Goal: Answer question/provide support: Answer question/provide support

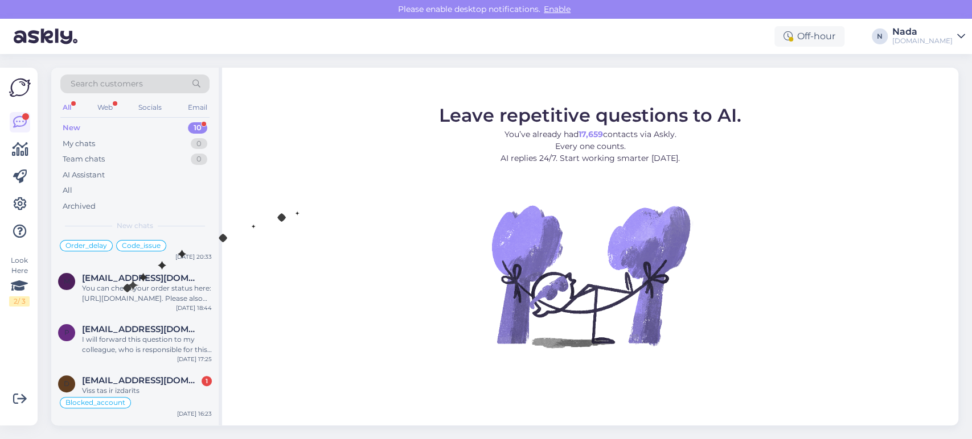
scroll to position [330, 0]
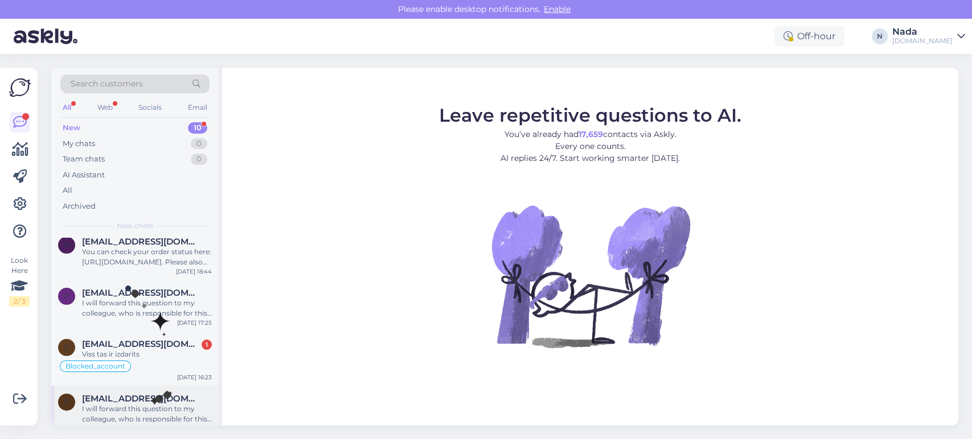
click at [150, 404] on div "I will forward this question to my colleague, who is responsible for this. The …" at bounding box center [147, 414] width 130 height 20
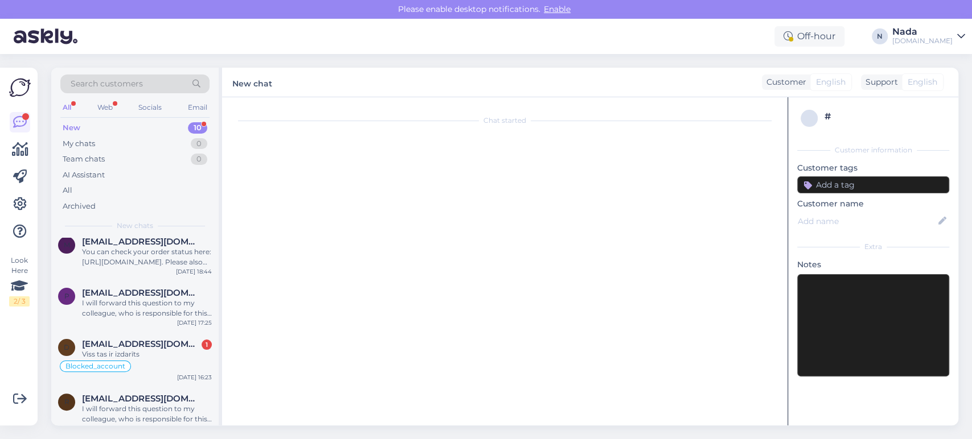
scroll to position [787, 0]
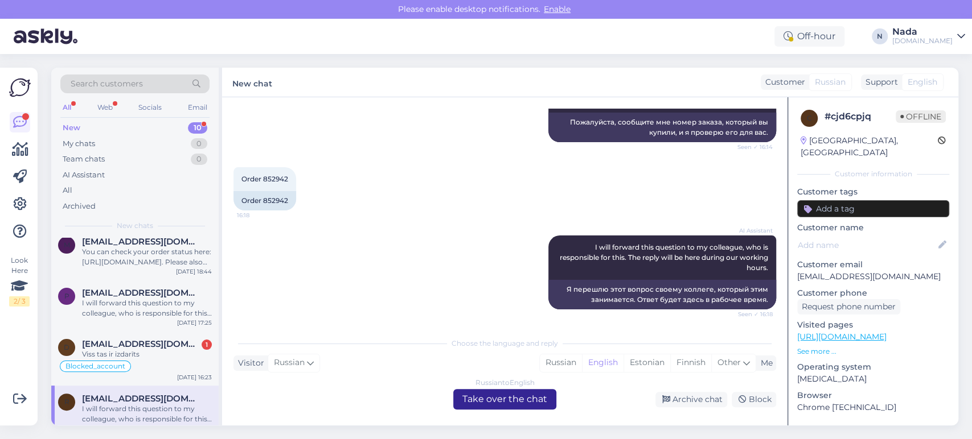
click at [539, 401] on div "Russian to English Take over the chat" at bounding box center [504, 399] width 103 height 20
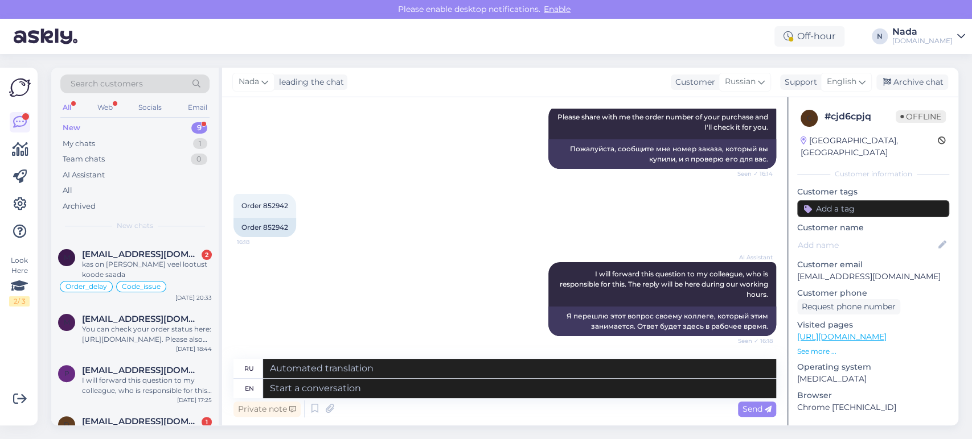
scroll to position [279, 0]
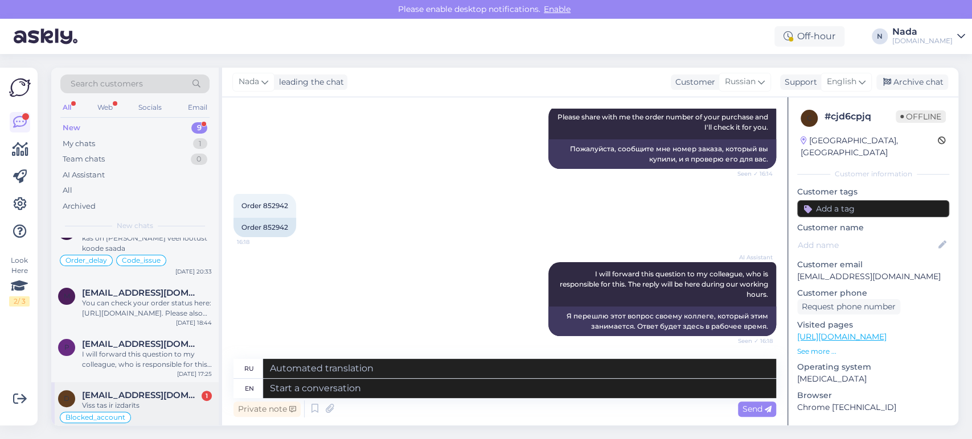
click at [183, 411] on div "Blocked_account" at bounding box center [135, 418] width 154 height 14
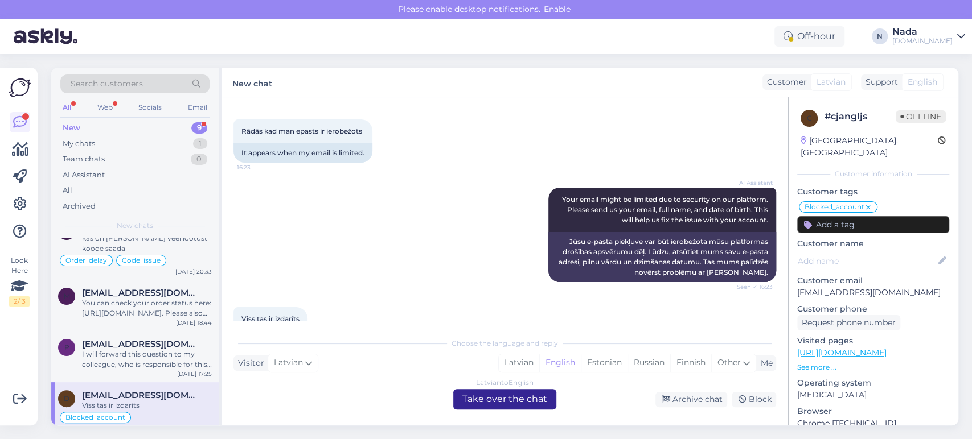
click at [522, 404] on div "Latvian to English Take over the chat" at bounding box center [504, 399] width 103 height 20
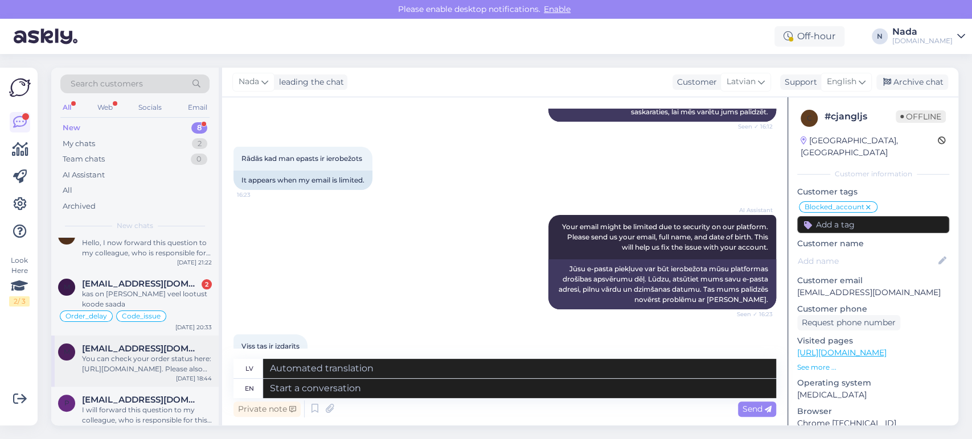
scroll to position [224, 0]
click at [190, 408] on div "I will forward this question to my colleague, who is responsible for this. The …" at bounding box center [147, 414] width 130 height 20
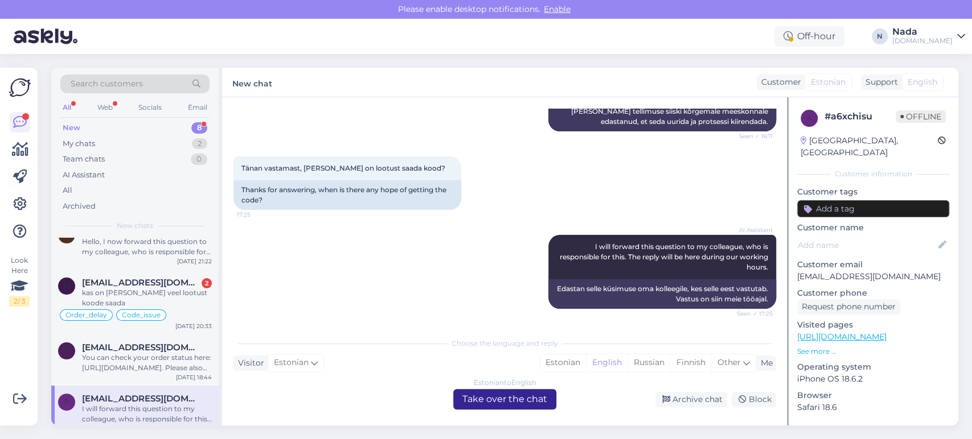
click at [474, 403] on div "Estonian to English Take over the chat" at bounding box center [504, 399] width 103 height 20
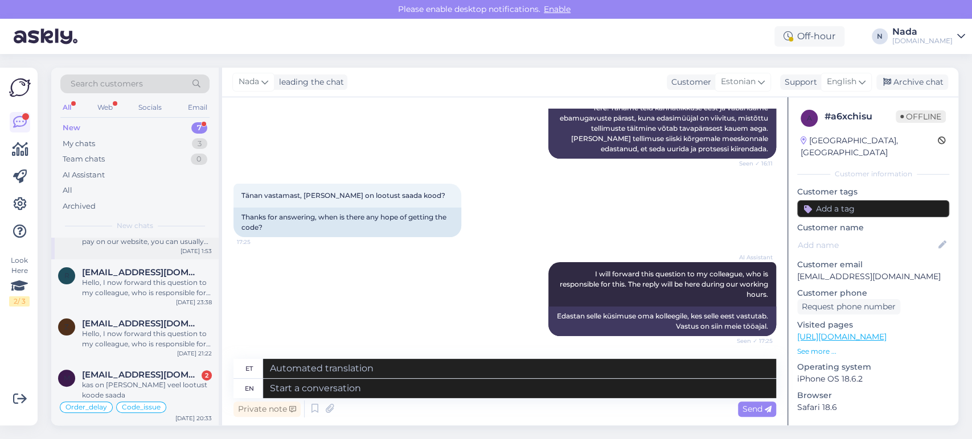
scroll to position [173, 0]
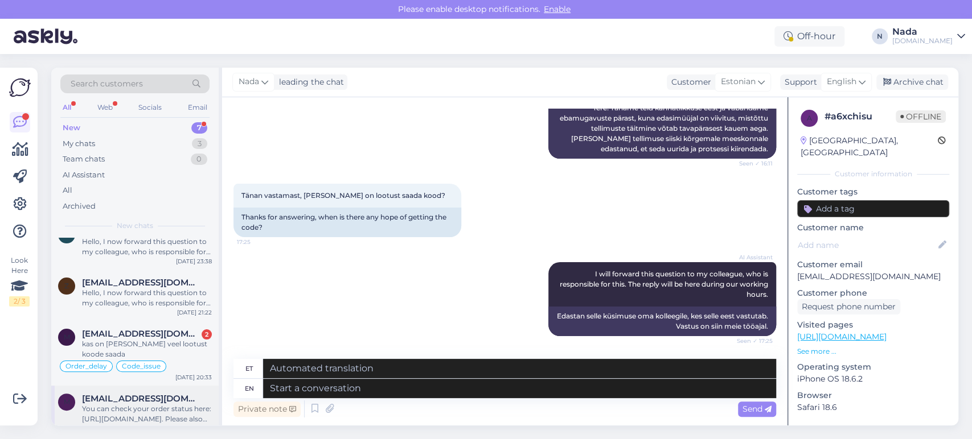
click at [195, 406] on div "You can check your order status here: [URL][DOMAIN_NAME]. Please also check you…" at bounding box center [147, 414] width 130 height 20
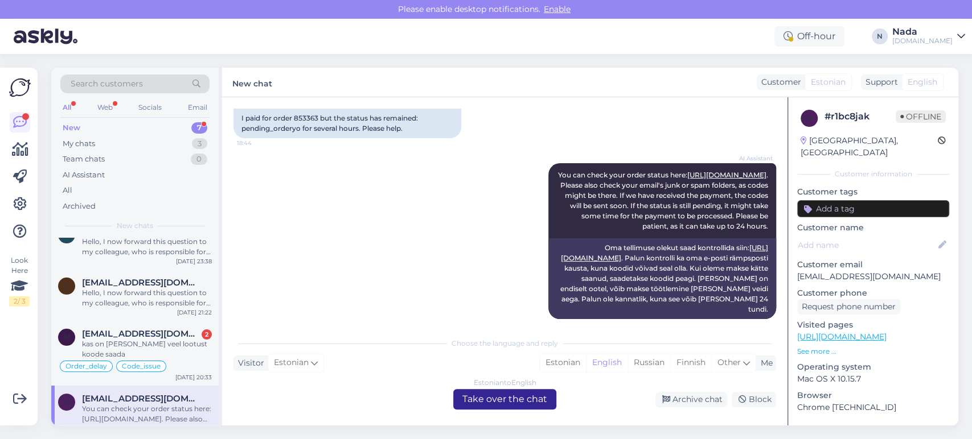
click at [474, 402] on div "Estonian to English Take over the chat" at bounding box center [504, 399] width 103 height 20
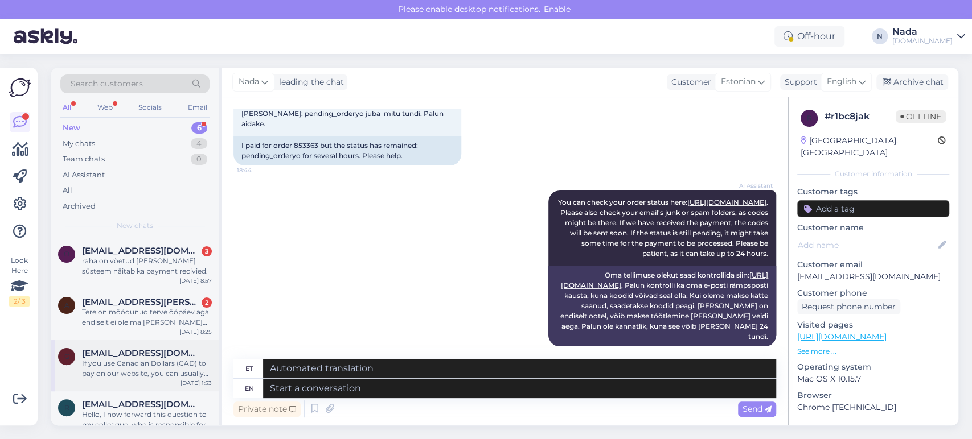
scroll to position [122, 0]
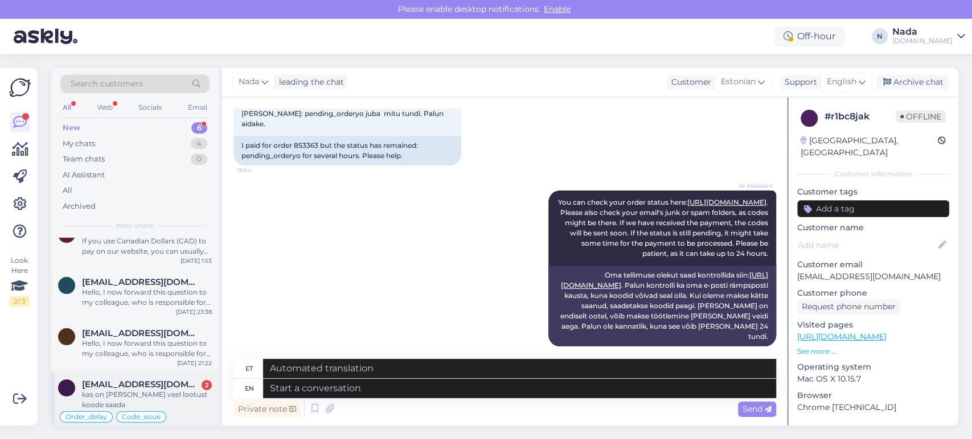
click at [200, 412] on div "Order_delay Code_issue" at bounding box center [135, 417] width 154 height 14
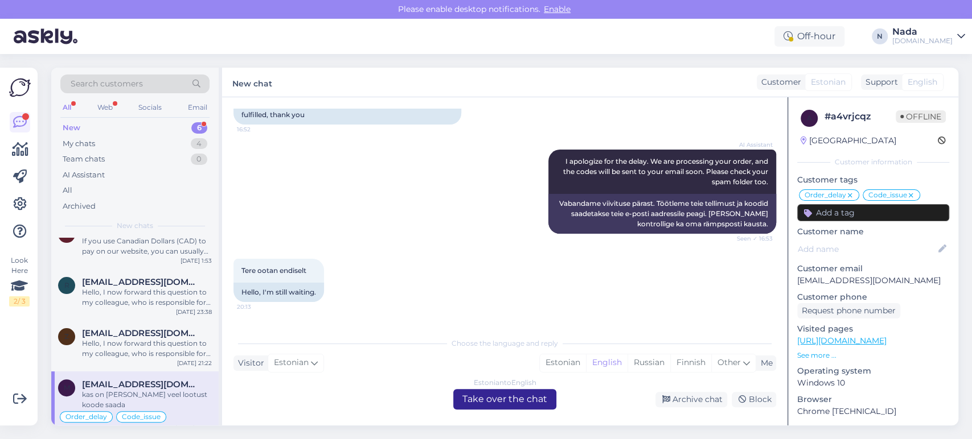
click at [472, 397] on div "Estonian to English Take over the chat" at bounding box center [504, 399] width 103 height 20
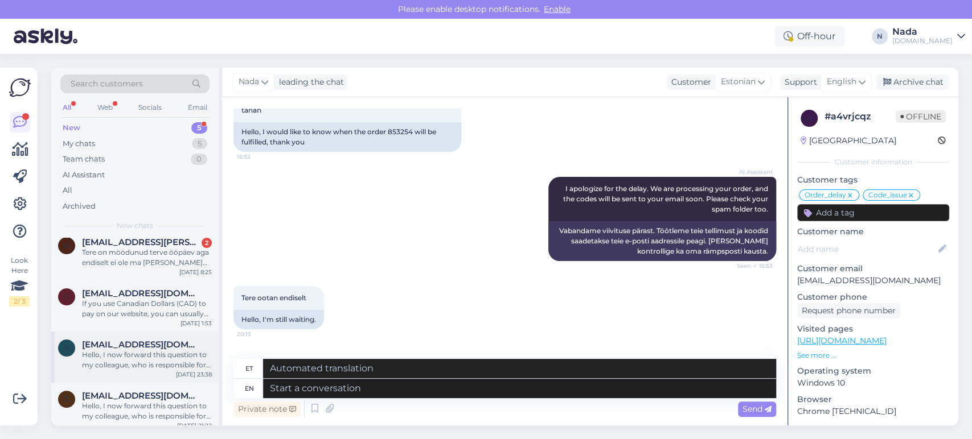
scroll to position [68, 0]
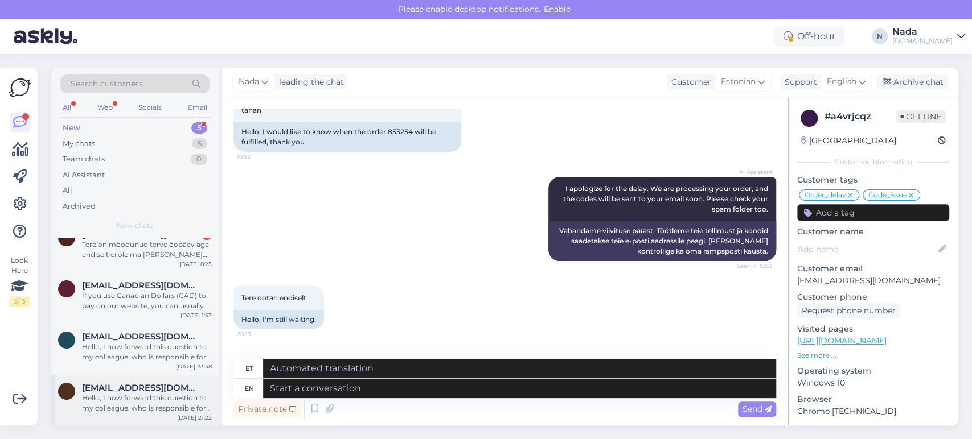
click at [191, 401] on div "Hello, I now forward this question to my colleague, who is responsible for this…" at bounding box center [147, 403] width 130 height 20
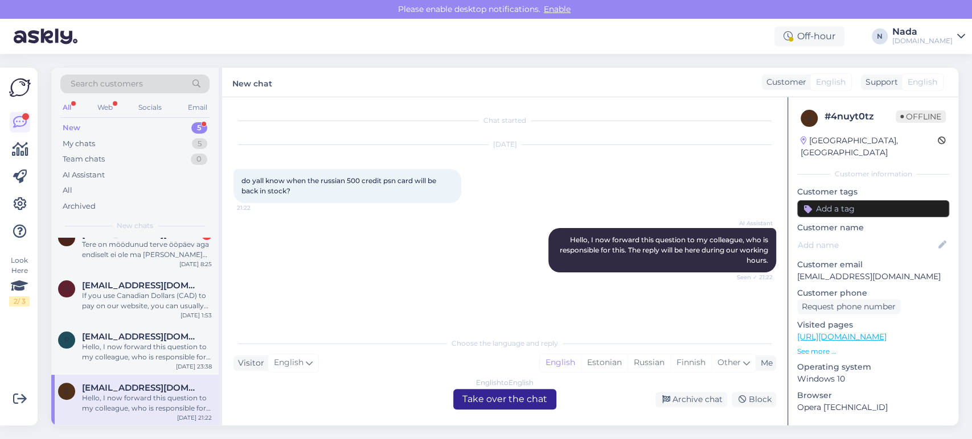
click at [511, 407] on div "English to English Take over the chat" at bounding box center [504, 399] width 103 height 20
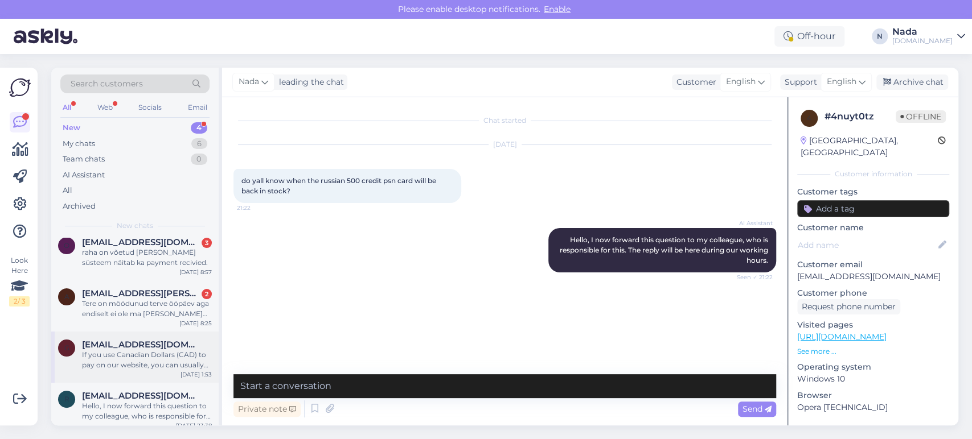
scroll to position [17, 0]
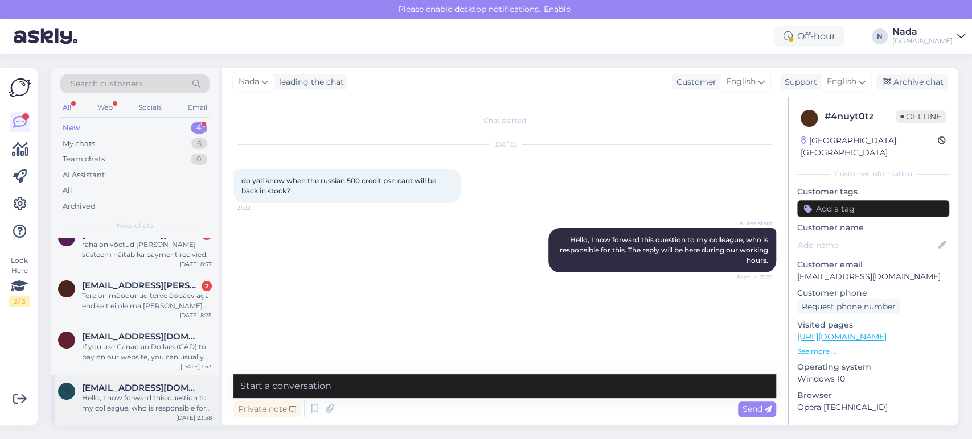
click at [187, 401] on div "Hello, I now forward this question to my colleague, who is responsible for this…" at bounding box center [147, 403] width 130 height 20
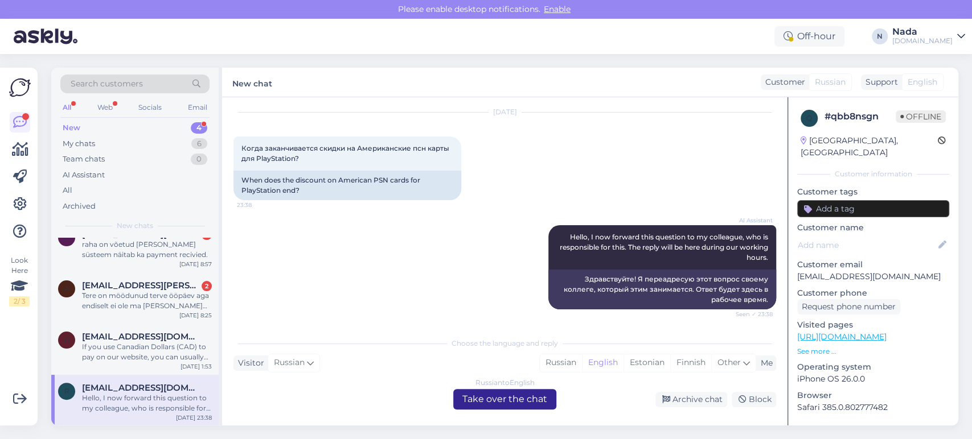
click at [477, 403] on div "Russian to English Take over the chat" at bounding box center [504, 399] width 103 height 20
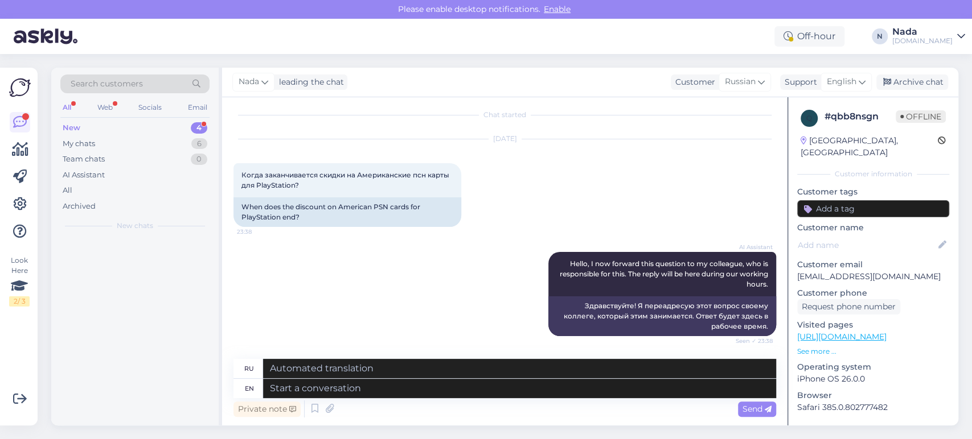
scroll to position [0, 0]
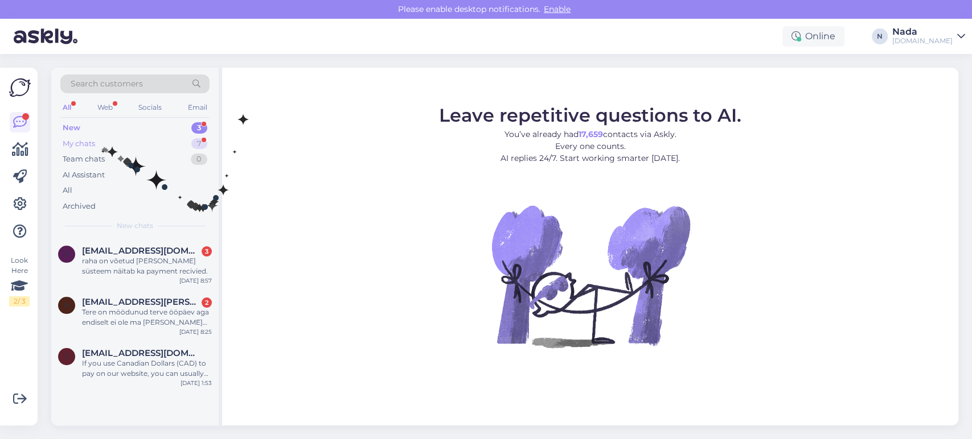
click at [100, 147] on div "My chats 7" at bounding box center [134, 144] width 149 height 16
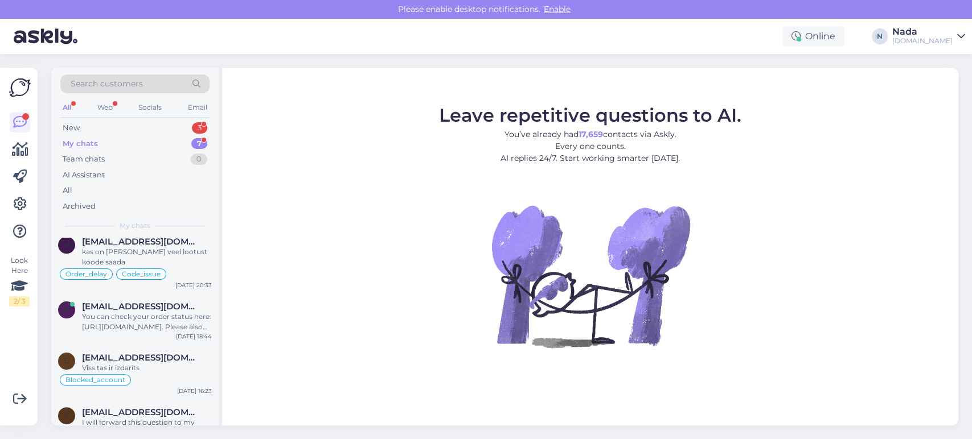
scroll to position [177, 0]
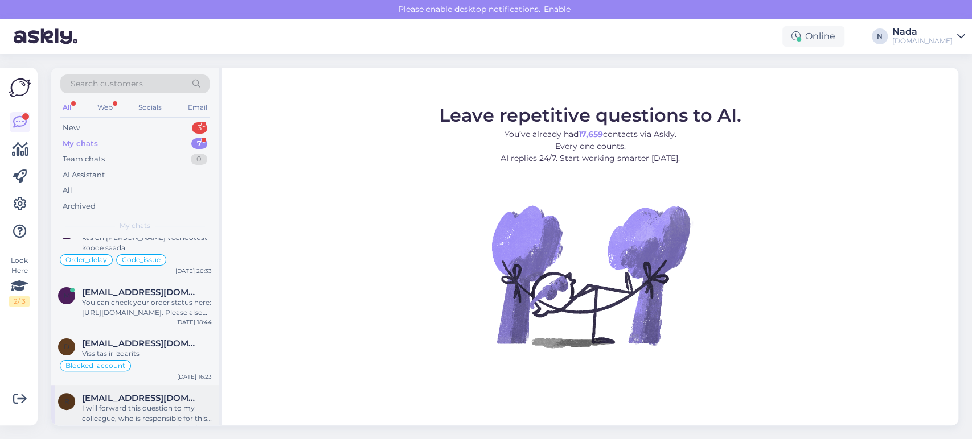
click at [133, 404] on div "I will forward this question to my colleague, who is responsible for this. The …" at bounding box center [147, 414] width 130 height 20
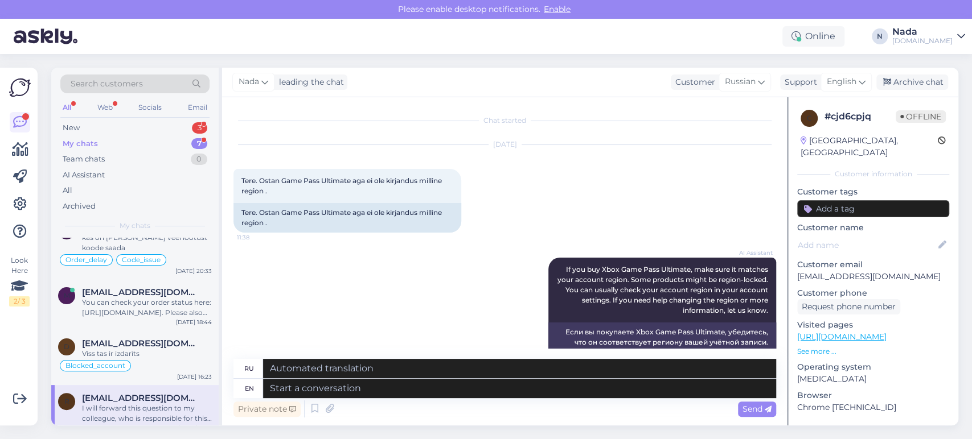
scroll to position [760, 0]
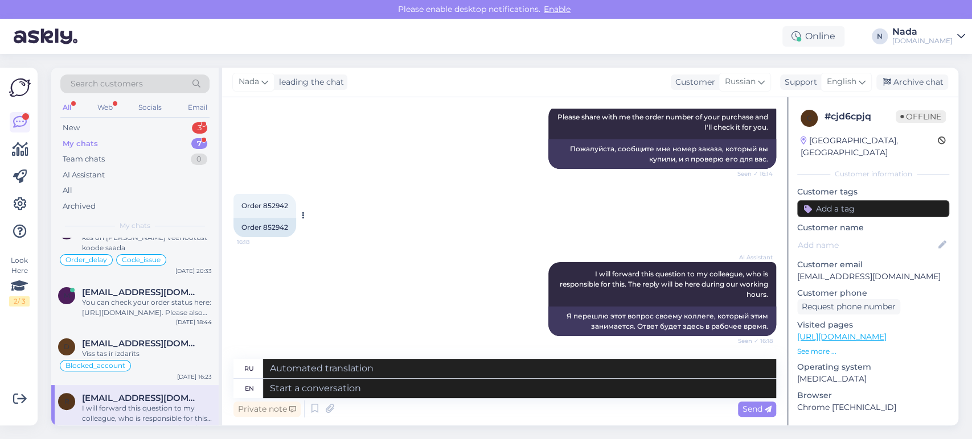
click at [279, 228] on div "Order 852942" at bounding box center [264, 227] width 63 height 19
copy div "852942"
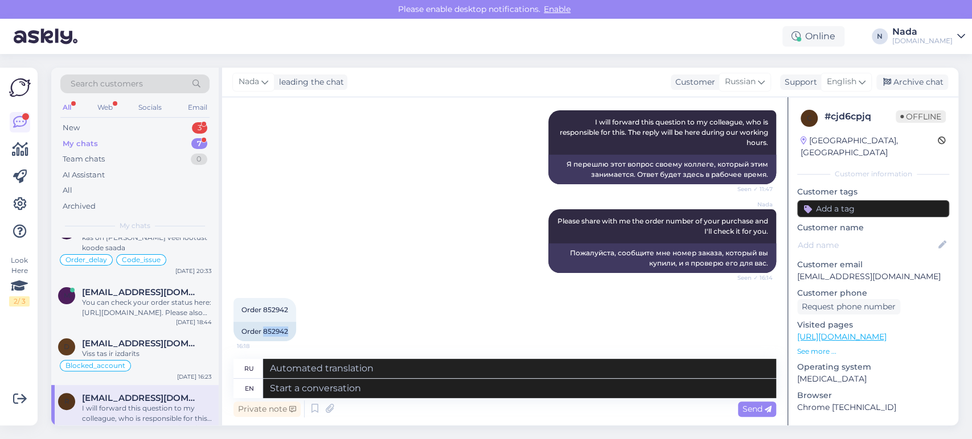
scroll to position [633, 0]
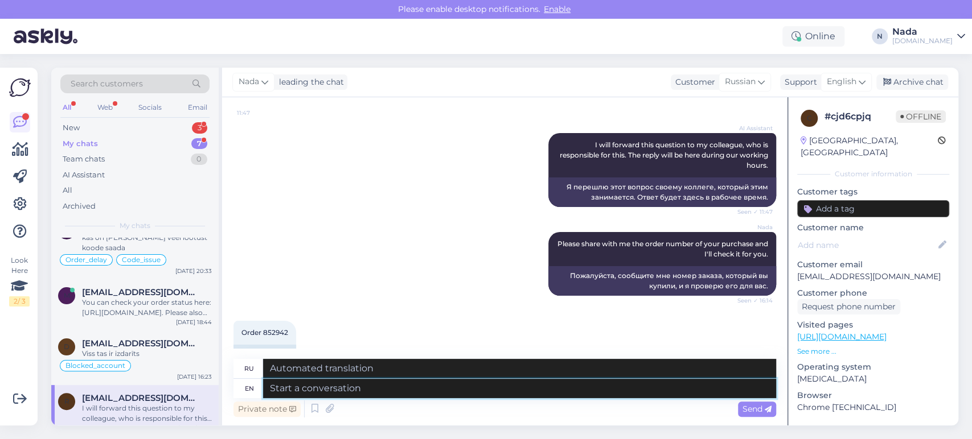
click at [472, 391] on textarea at bounding box center [519, 388] width 513 height 19
paste textarea "Thank you for your patience. It looks like your order is completed and emailed …"
type textarea "Thank you for your patience. It looks like your order is completed and emailed …"
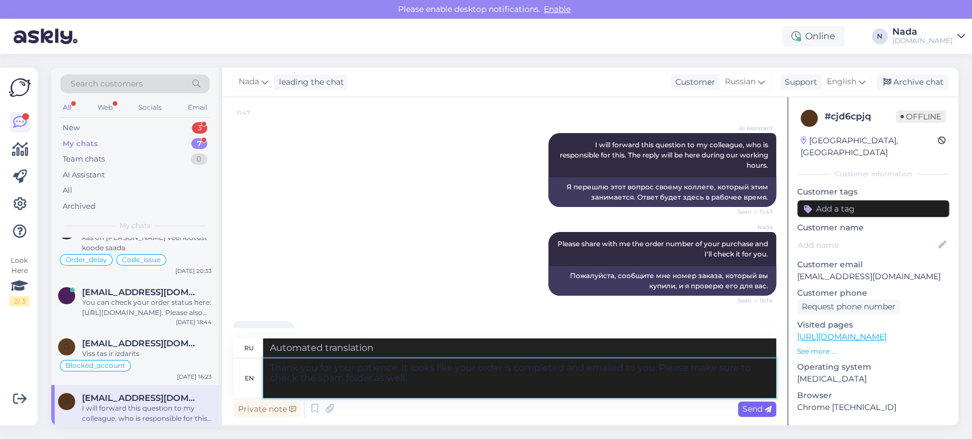
type textarea "Благодарим вас за терпение. Похоже, ваш заказ выполнен и отправлен вам по элект…"
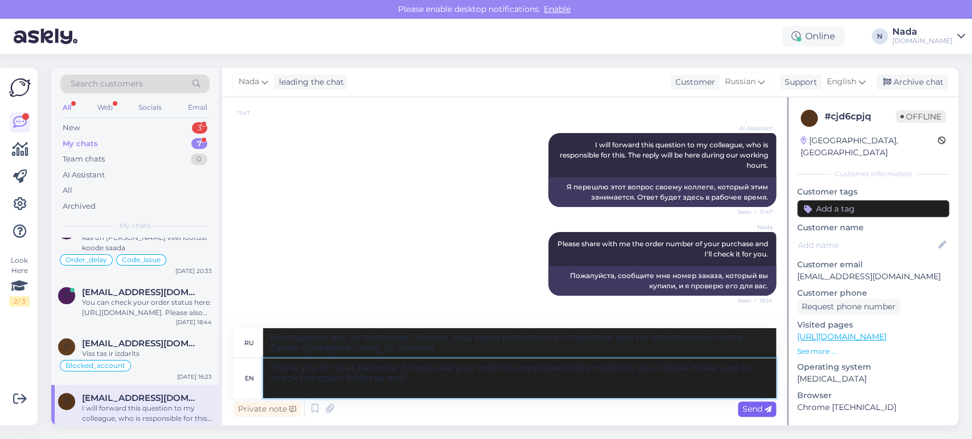
type textarea "Thank you for your patience. It looks like your order is completed and emailed …"
click at [760, 409] on span "Send" at bounding box center [756, 409] width 29 height 10
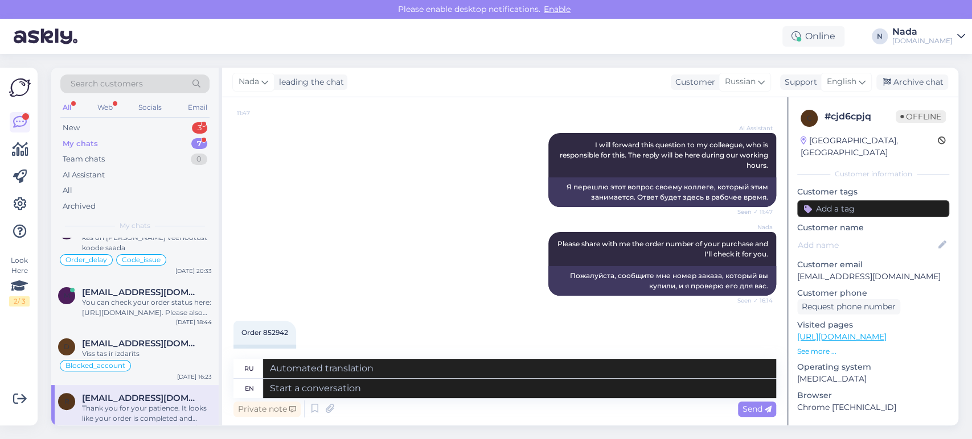
scroll to position [893, 0]
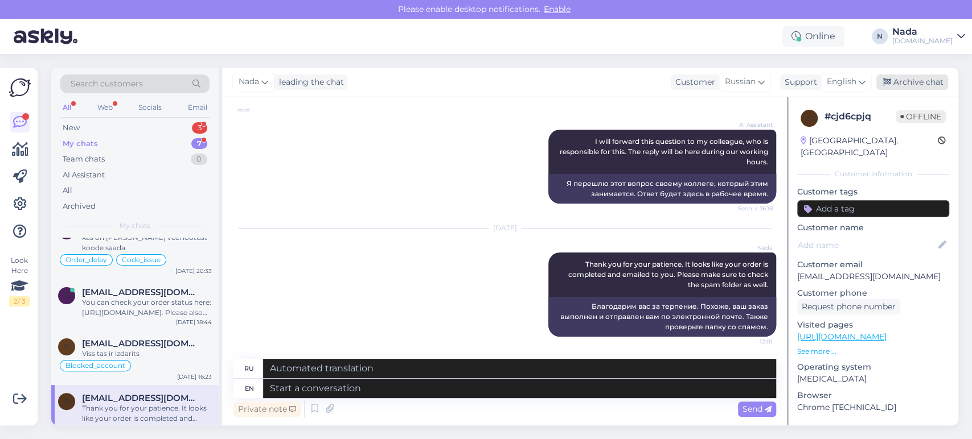
click at [925, 85] on div "Archive chat" at bounding box center [912, 82] width 72 height 15
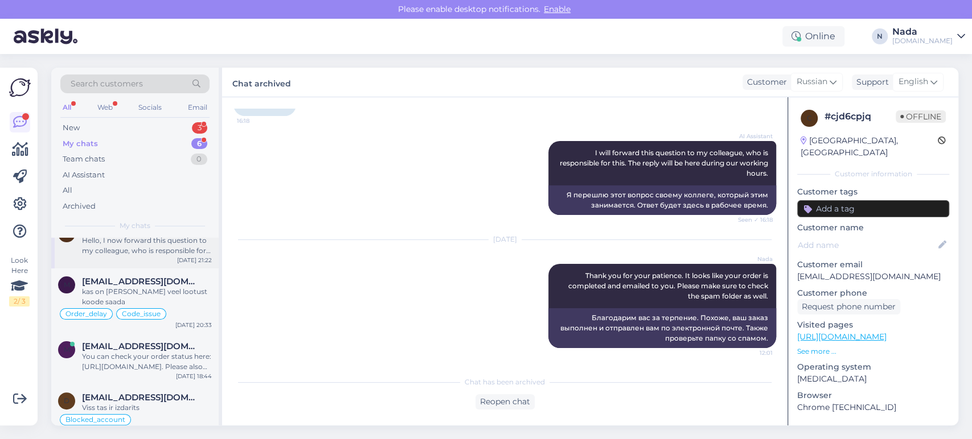
scroll to position [125, 0]
click at [175, 401] on div "Viss tas ir izdarīts" at bounding box center [147, 406] width 130 height 10
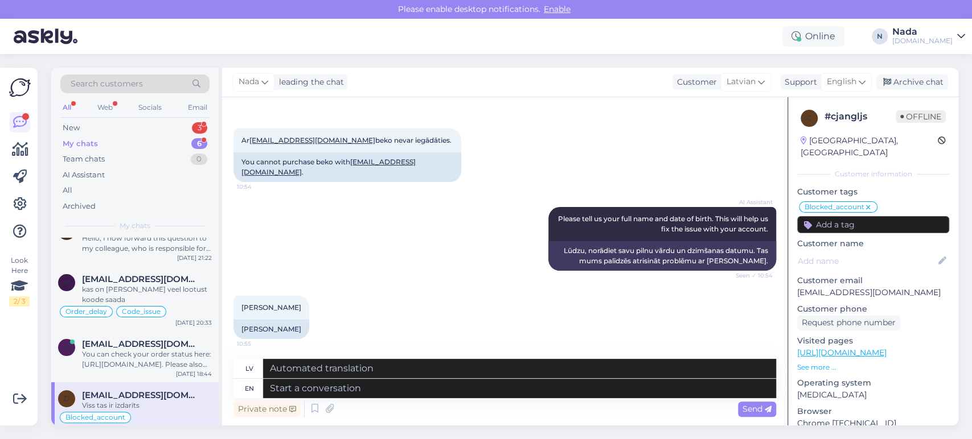
scroll to position [1005, 0]
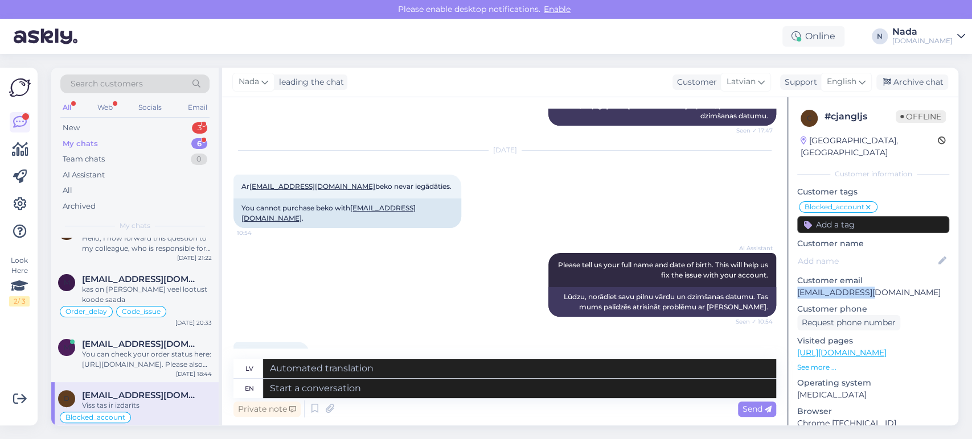
drag, startPoint x: 878, startPoint y: 278, endPoint x: 799, endPoint y: 283, distance: 79.3
click at [799, 287] on p "[EMAIL_ADDRESS][DOMAIN_NAME]" at bounding box center [873, 293] width 152 height 12
copy p "[EMAIL_ADDRESS][DOMAIN_NAME]"
click at [405, 393] on textarea at bounding box center [519, 388] width 513 height 19
paste textarea "Thank you for your patience. We've reactivated your account, please try to logi…"
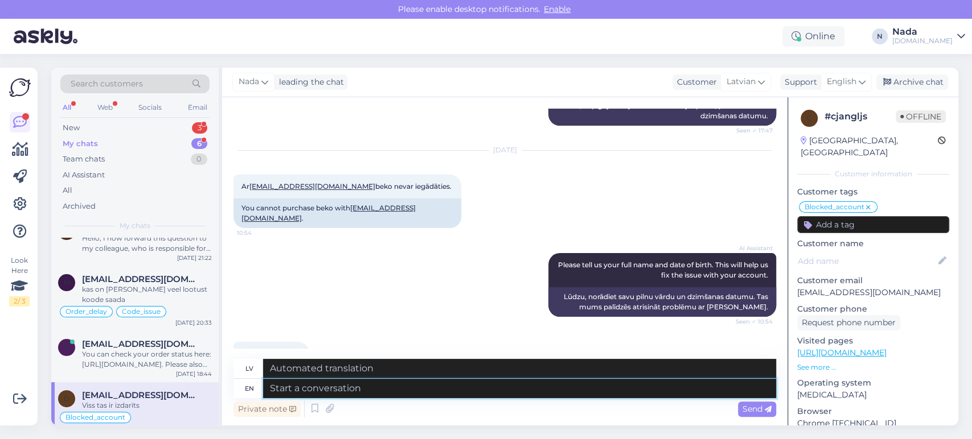
type textarea "Thank you for your patience. We've reactivated your account, please try to logi…"
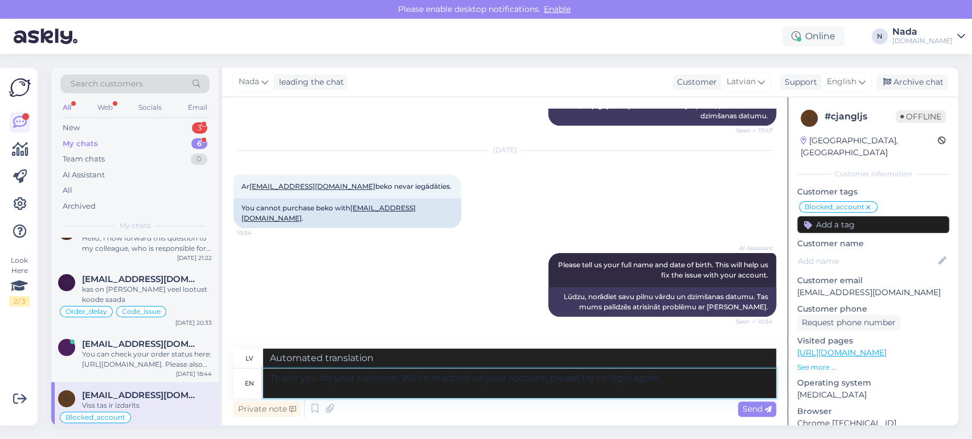
type textarea "Paldies par jūsu pacietību. Mēs esam atkārtoti aktivizējuši jūsu kontu, lūdzu, …"
type textarea "Thank you for your patience. We've reactivated your account, please try to logi…"
click at [760, 412] on span "Send" at bounding box center [756, 409] width 29 height 10
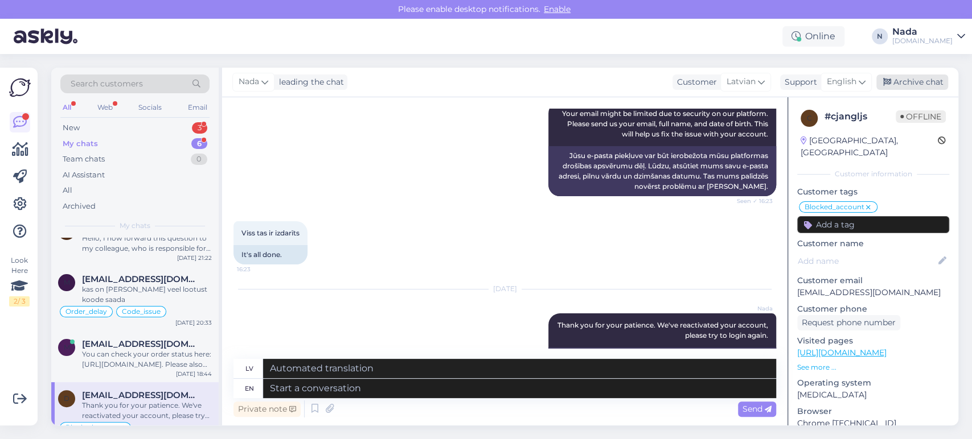
click at [927, 85] on div "Archive chat" at bounding box center [912, 82] width 72 height 15
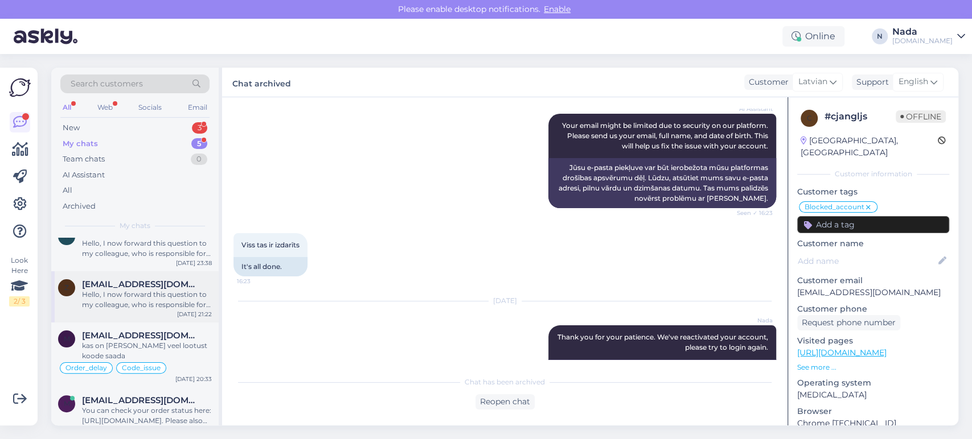
scroll to position [71, 0]
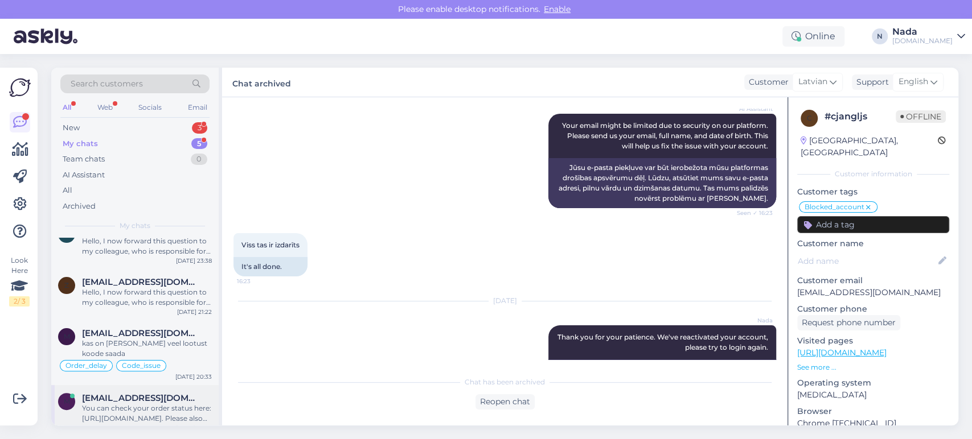
click at [163, 404] on div "You can check your order status here: [URL][DOMAIN_NAME]. Please also check you…" at bounding box center [147, 414] width 130 height 20
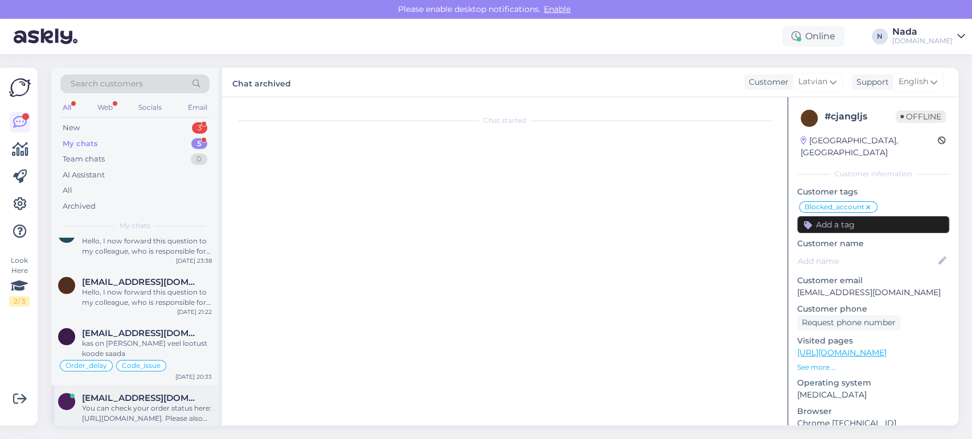
scroll to position [77, 0]
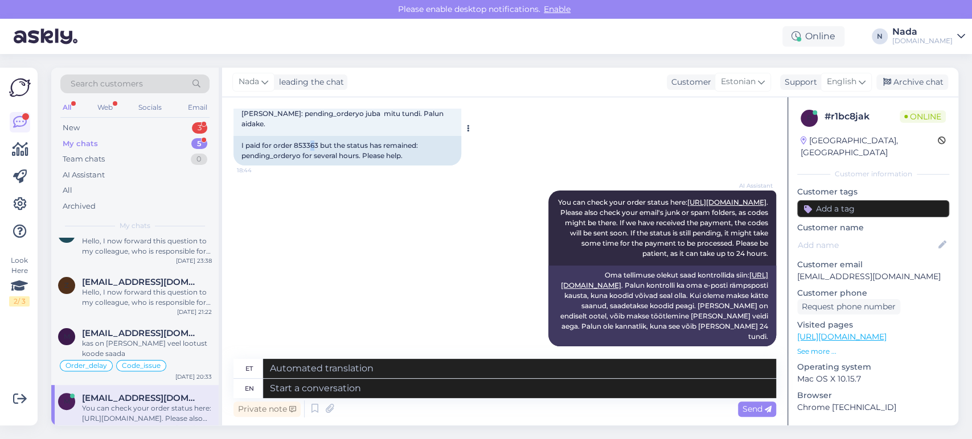
click at [312, 136] on div "I paid for order 853363 but the status has remained: pending_orderyo for severa…" at bounding box center [347, 151] width 228 height 30
click at [332, 178] on div "AI Assistant You can check your order status here: https://punktid.com/ordersta…" at bounding box center [504, 268] width 542 height 181
click at [311, 136] on div "I paid for order 853363 but the status has remained: pending_orderyo for severa…" at bounding box center [347, 151] width 228 height 30
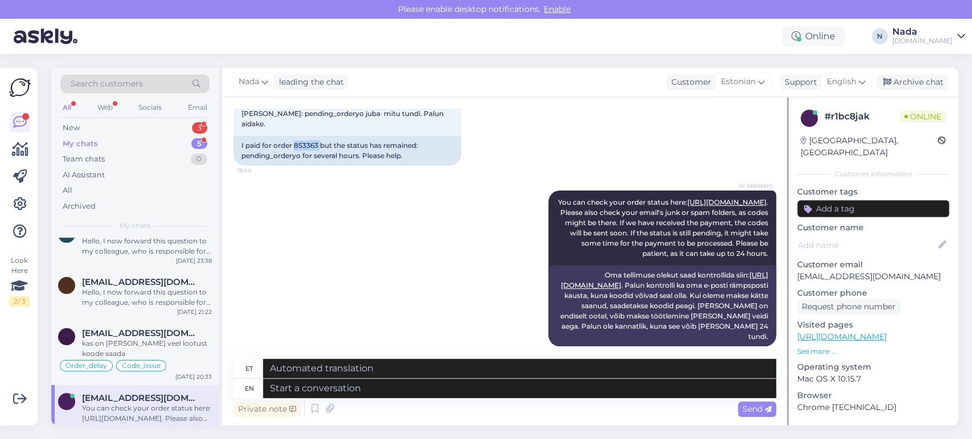
copy div "853363"
click at [413, 394] on textarea at bounding box center [519, 388] width 513 height 19
paste textarea "Hello there! Thank you for your patience and we apologize for this inconvenienc…"
type textarea "Hello there! Thank you for your patience and we apologize for this inconvenienc…"
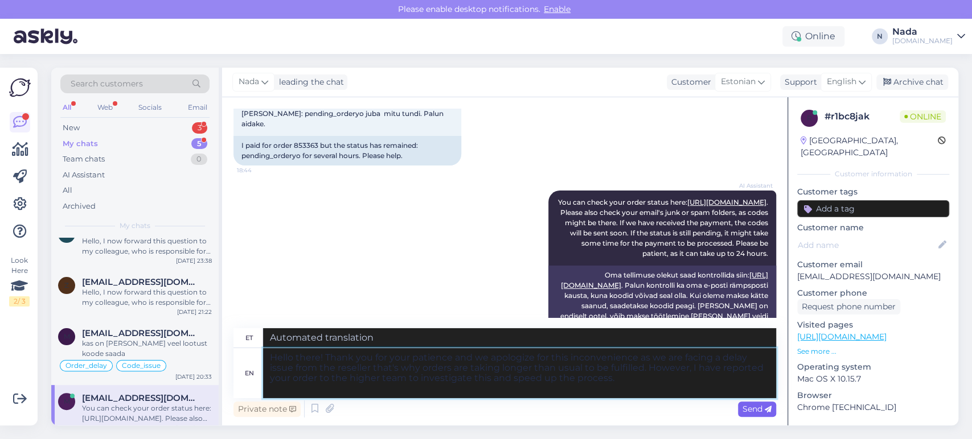
type textarea "Tere! Täname teid kannatlikkuse eest ja vabandame ebamugavuste pärast, kuna eda…"
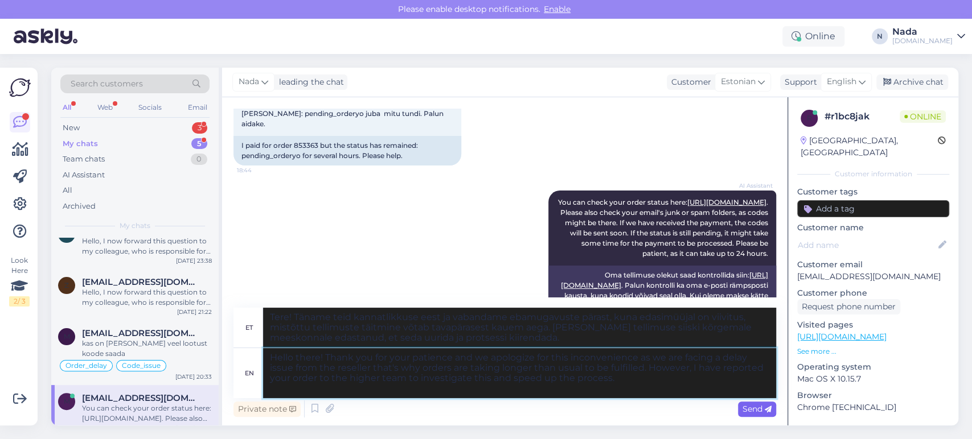
type textarea "Hello there! Thank you for your patience and we apologize for this inconvenienc…"
click at [759, 409] on span "Send" at bounding box center [756, 409] width 29 height 10
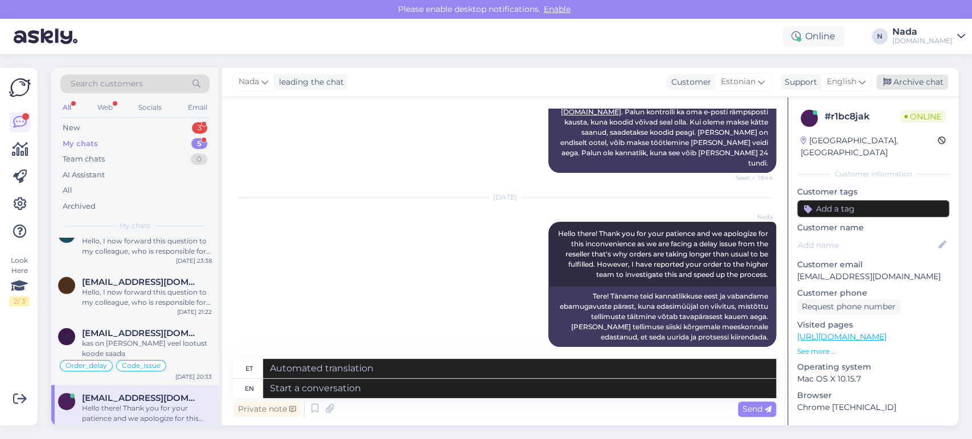
click at [913, 85] on div "Archive chat" at bounding box center [912, 82] width 72 height 15
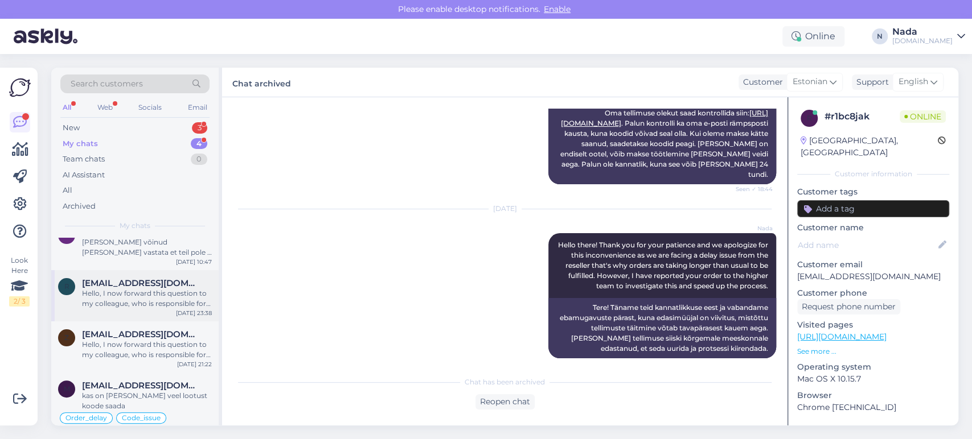
scroll to position [19, 0]
click at [175, 393] on div "kas on [PERSON_NAME] veel lootust koode saada" at bounding box center [147, 400] width 130 height 20
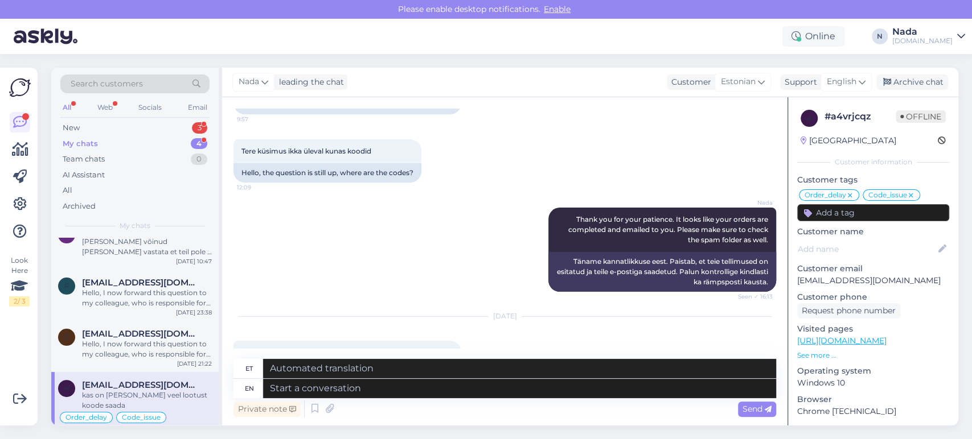
scroll to position [8730, 0]
click at [407, 376] on div "Hello, I would like to know when the order 853254 will be fulfilled, thank you" at bounding box center [347, 391] width 228 height 30
click at [406, 376] on div "Hello, I would like to know when the order 853254 will be fulfilled, thank you" at bounding box center [347, 391] width 228 height 30
copy div "853254"
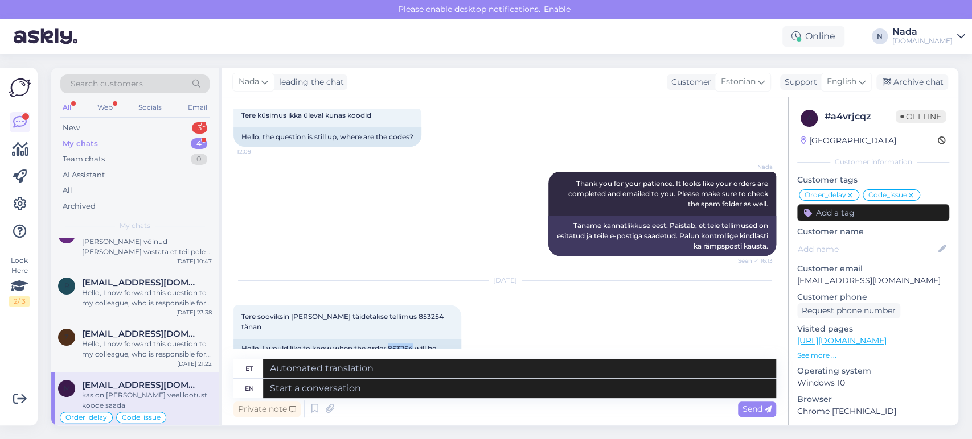
scroll to position [8920, 0]
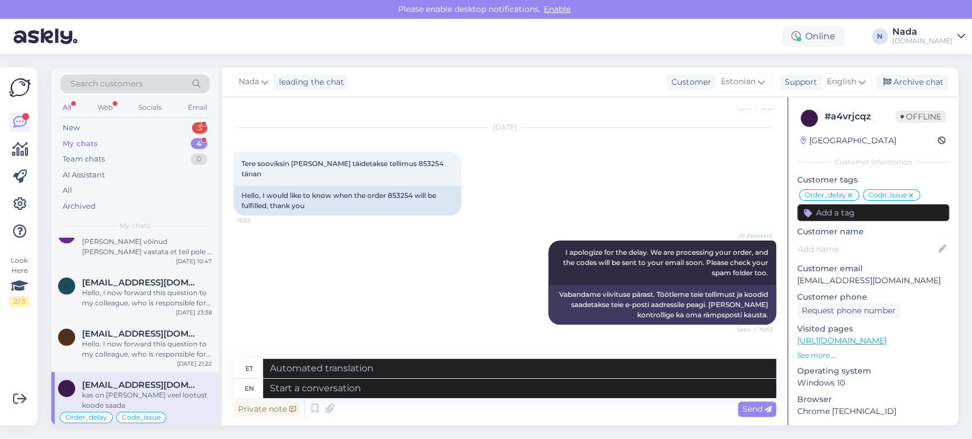
click at [590, 338] on div "Tere ootan endiselt 20:13 Hello, I'm still waiting." at bounding box center [504, 372] width 542 height 68
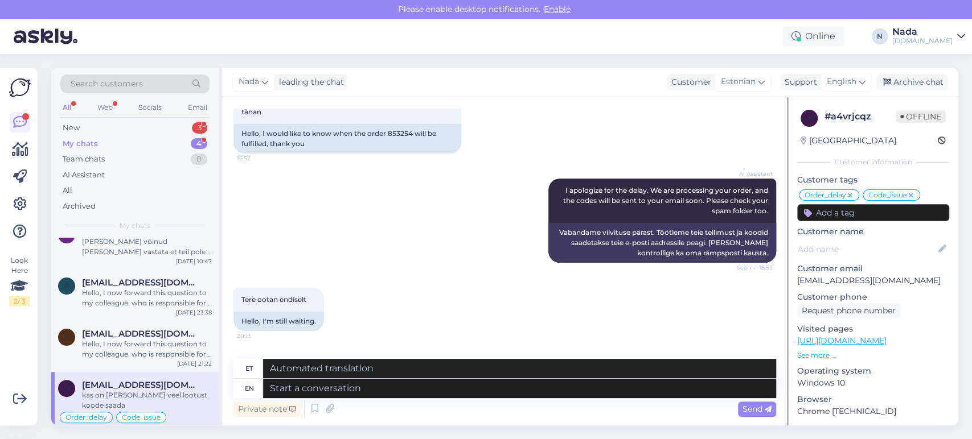
scroll to position [8983, 0]
click at [495, 385] on textarea at bounding box center [519, 388] width 513 height 19
paste textarea "Hello there! Your order is currently being reviewed by the higher team and the …"
type textarea "Hello there! Your order is currently being reviewed by the higher team and the …"
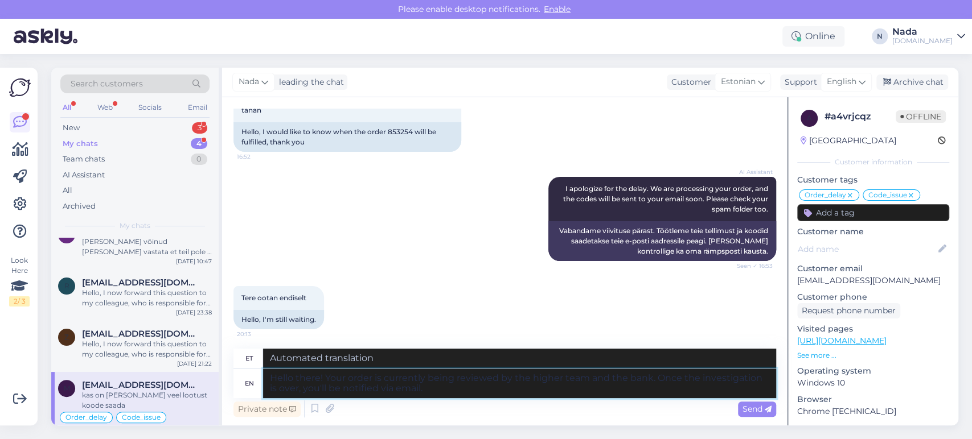
type textarea "Tere! Teie tellimust vaatavad praegu üle kõrgem meeskond ja pank. Kui uurimine …"
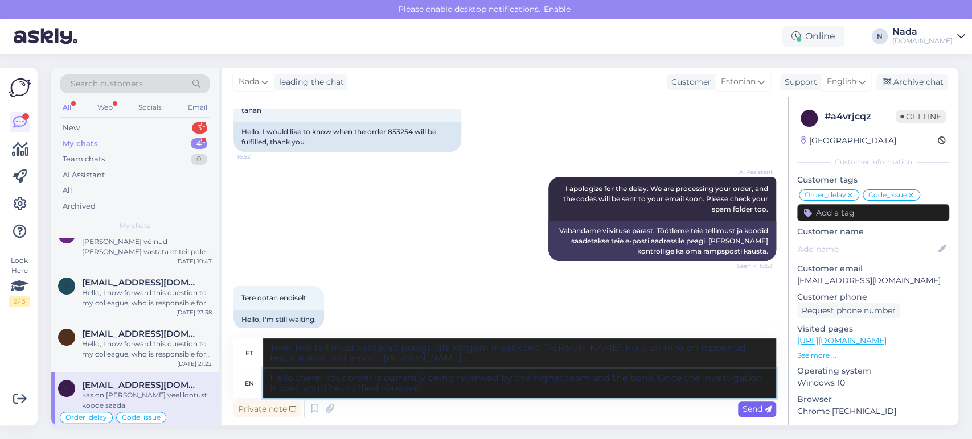
type textarea "Hello there! Your order is currently being reviewed by the higher team and the …"
click at [759, 409] on span "Send" at bounding box center [756, 409] width 29 height 10
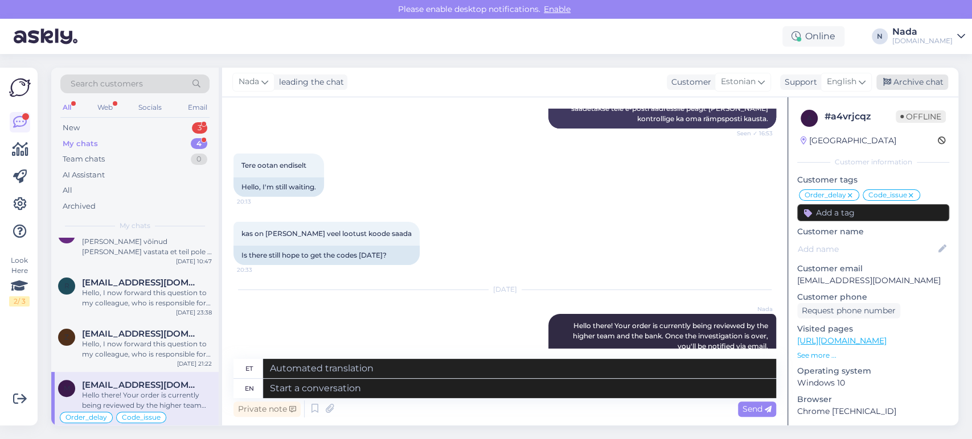
click at [929, 76] on div "Archive chat" at bounding box center [912, 82] width 72 height 15
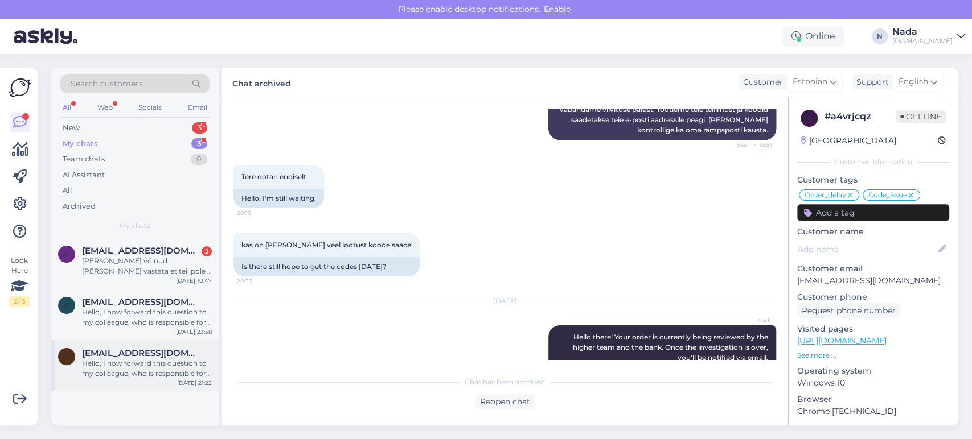
click at [162, 363] on div "Hello, I now forward this question to my colleague, who is responsible for this…" at bounding box center [147, 369] width 130 height 20
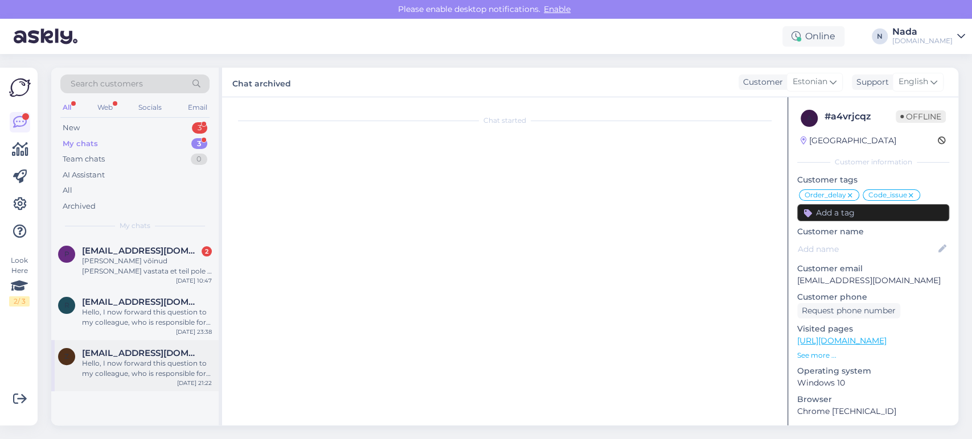
scroll to position [0, 0]
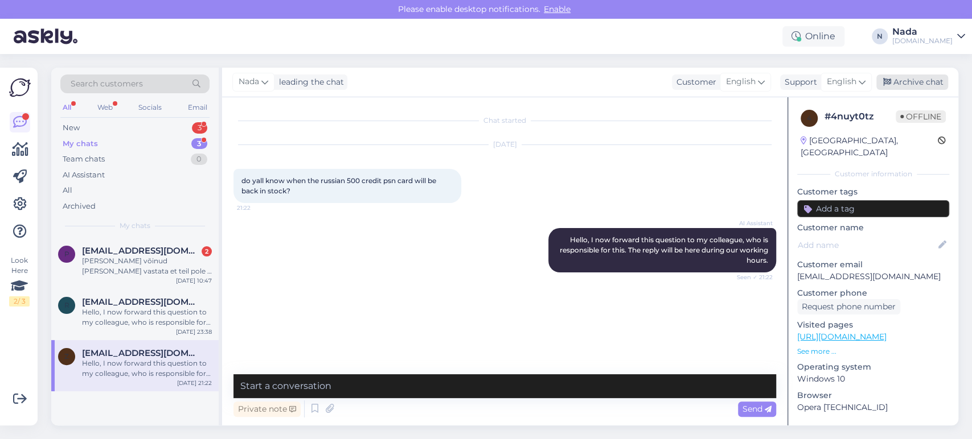
click at [893, 79] on div "Archive chat" at bounding box center [912, 82] width 72 height 15
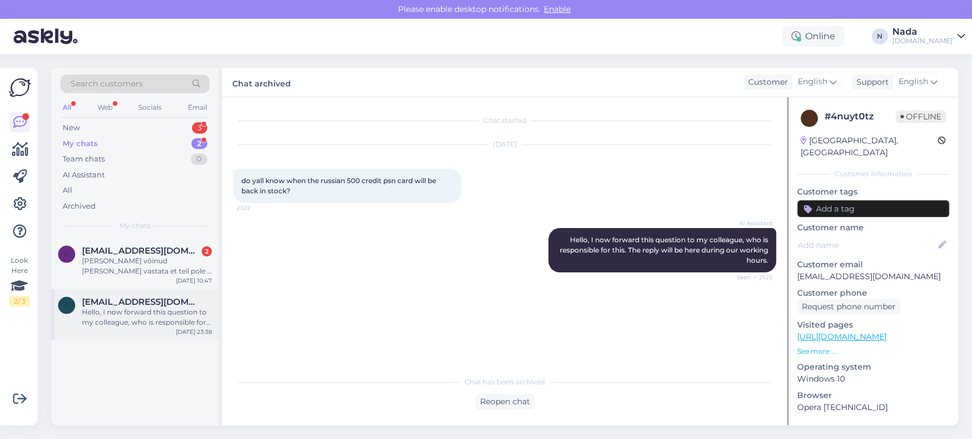
click at [139, 308] on div "Hello, I now forward this question to my colleague, who is responsible for this…" at bounding box center [147, 317] width 130 height 20
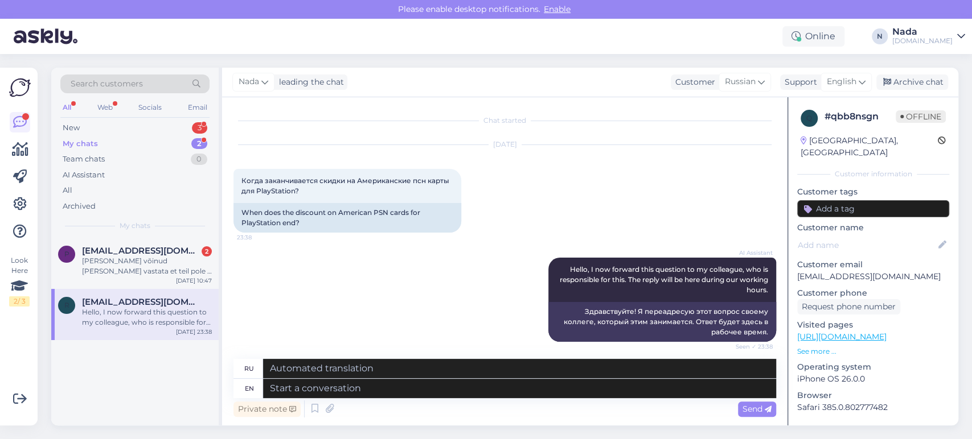
scroll to position [5, 0]
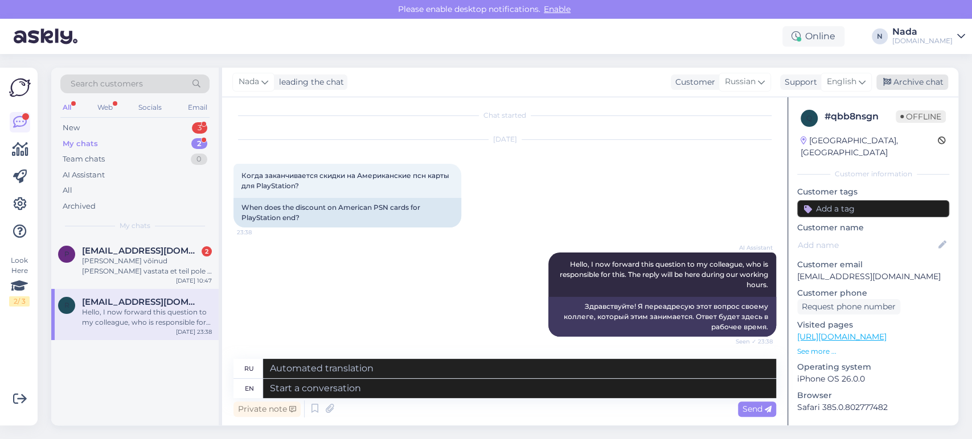
click at [919, 81] on div "Archive chat" at bounding box center [912, 82] width 72 height 15
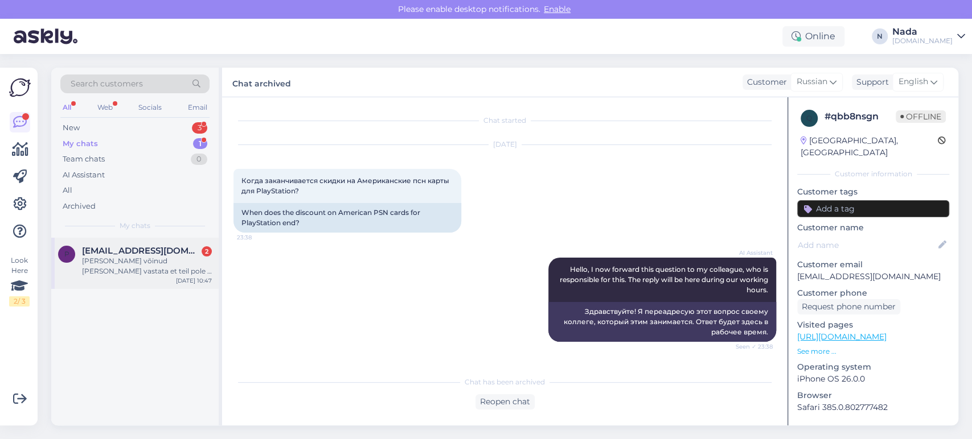
click at [157, 258] on div "Oleks võinud ju reedel vastata et teil pole , oleks saanud mujalt tellida, nyyd…" at bounding box center [147, 266] width 130 height 20
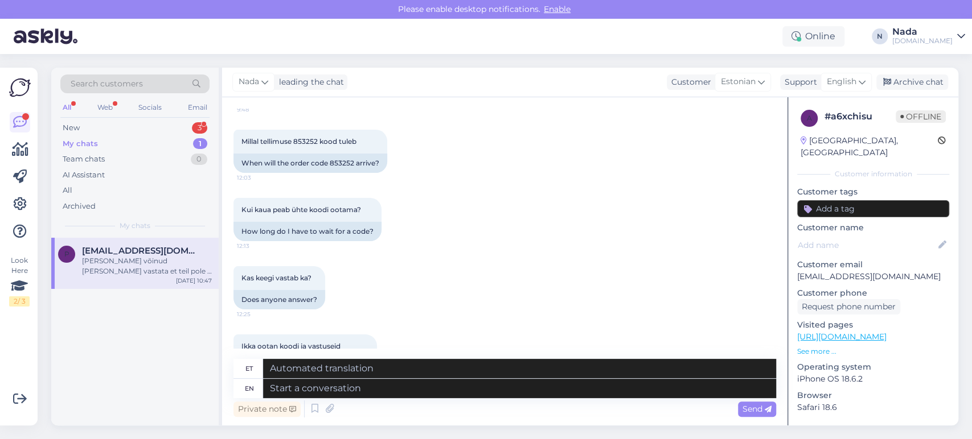
scroll to position [1067, 0]
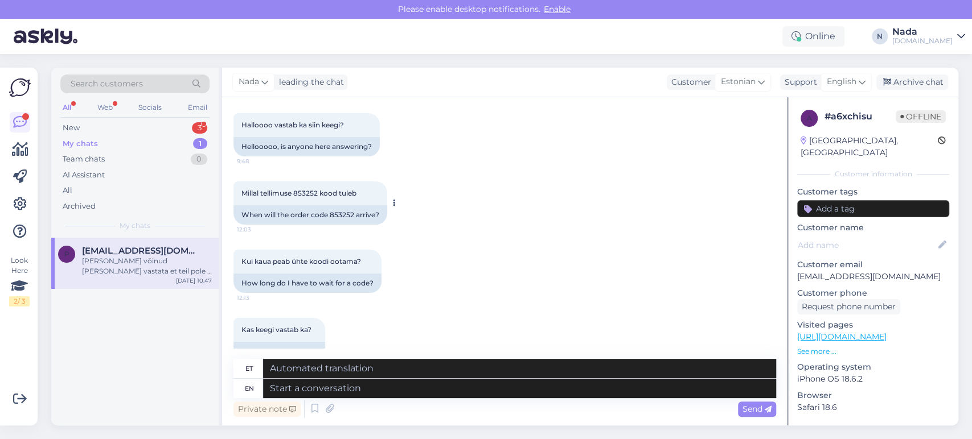
click at [336, 223] on div "When will the order code 853252 arrive?" at bounding box center [310, 214] width 154 height 19
copy div "853252"
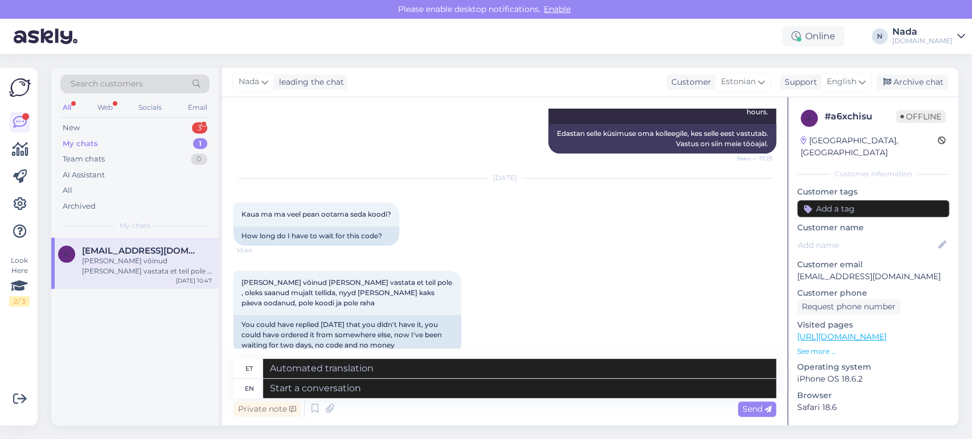
scroll to position [1699, 0]
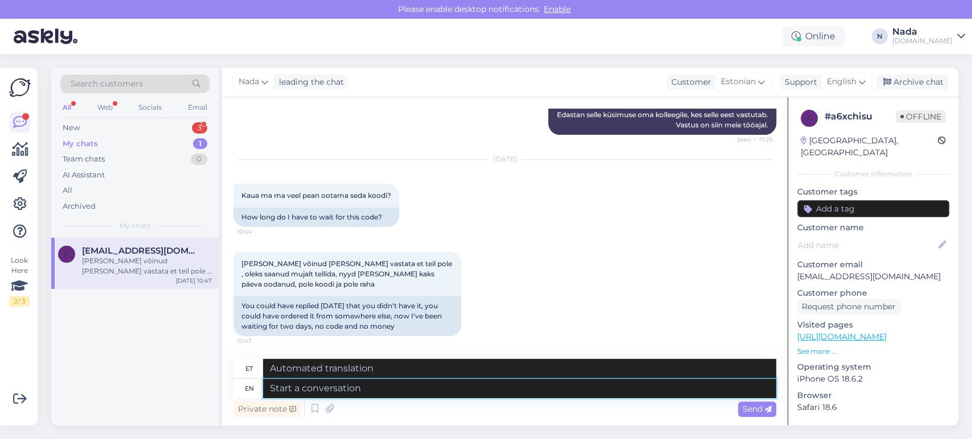
click at [623, 390] on textarea at bounding box center [519, 388] width 513 height 19
click at [98, 122] on div "New 3" at bounding box center [134, 128] width 149 height 16
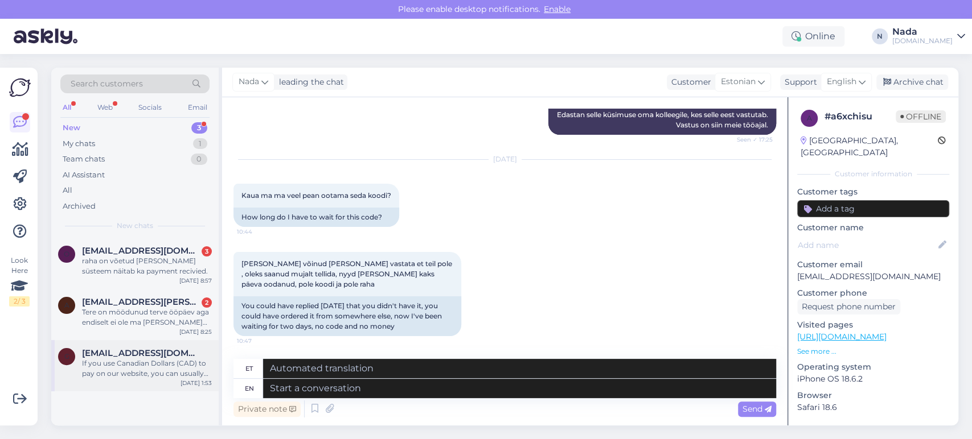
click at [105, 365] on div "If you use Canadian Dollars (CAD) to pay on our website, you can usually use th…" at bounding box center [147, 369] width 130 height 20
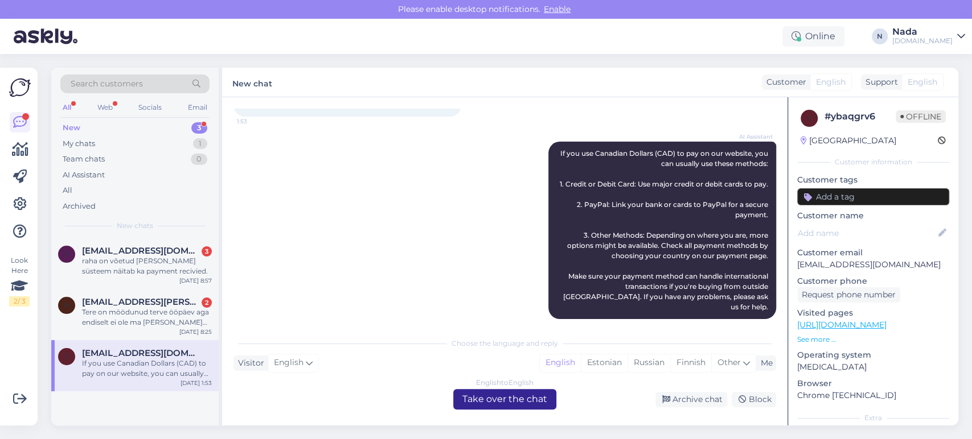
click at [491, 398] on div "English to English Take over the chat" at bounding box center [504, 399] width 103 height 20
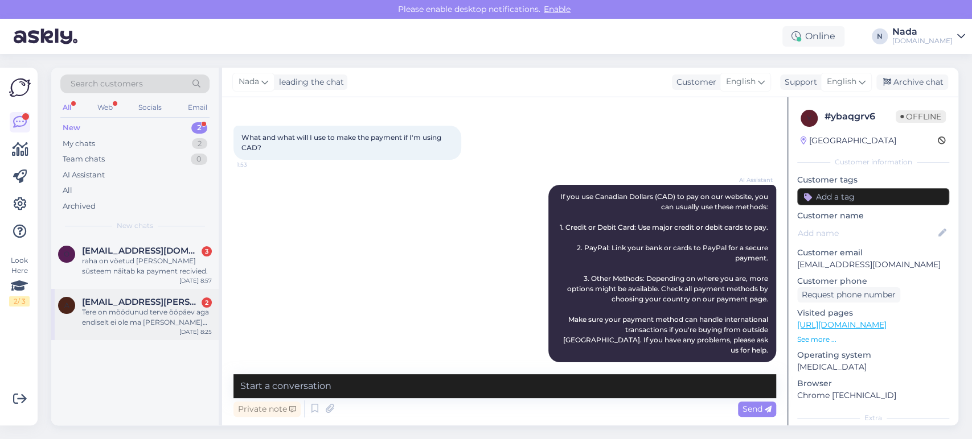
click at [178, 323] on div "Tere on möödunud terve ööpäev aga endiselt ei ole ma [PERSON_NAME] saanud" at bounding box center [147, 317] width 130 height 20
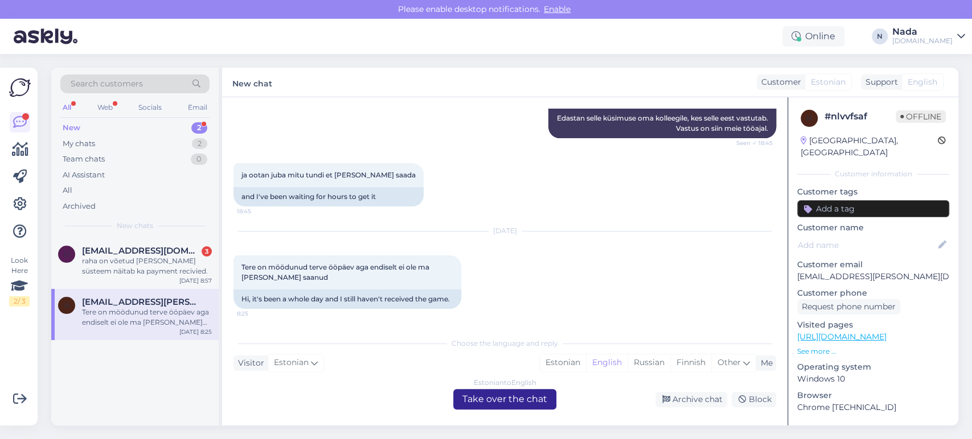
click at [524, 396] on div "Estonian to English Take over the chat" at bounding box center [504, 399] width 103 height 20
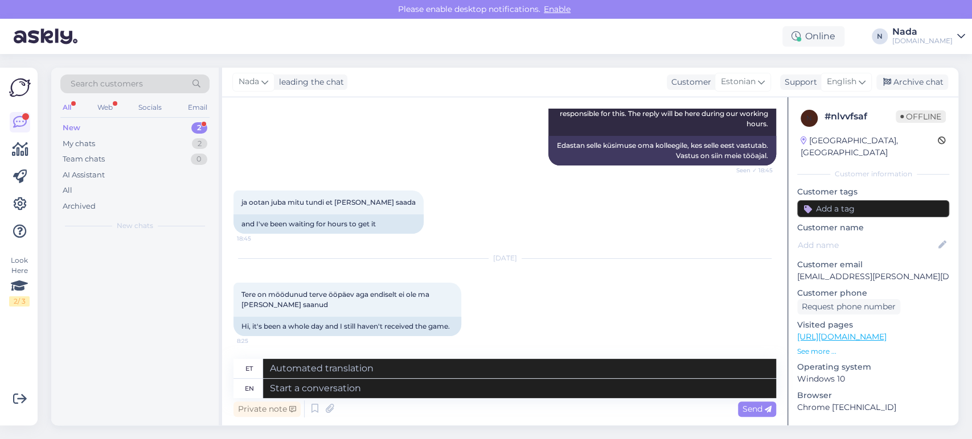
scroll to position [292, 0]
click at [130, 269] on div "raha on võetud [PERSON_NAME] süsteem näitab ka payment recivied." at bounding box center [147, 266] width 130 height 20
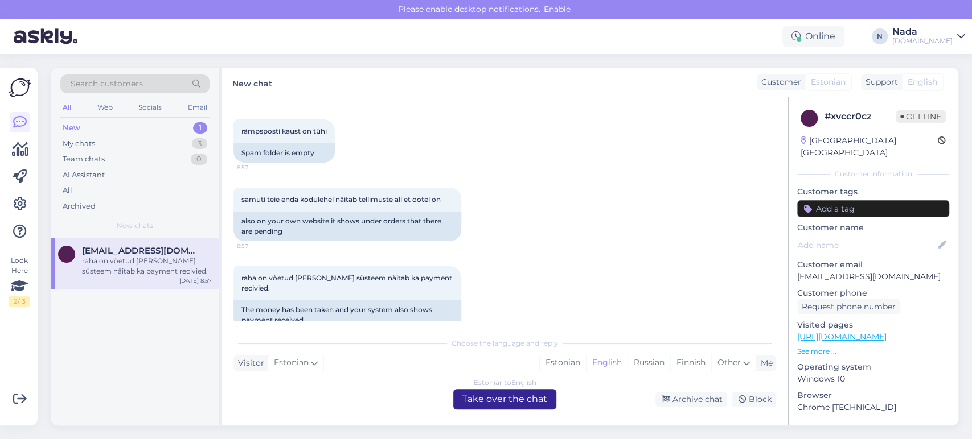
click at [466, 398] on div "Estonian to English Take over the chat" at bounding box center [504, 399] width 103 height 20
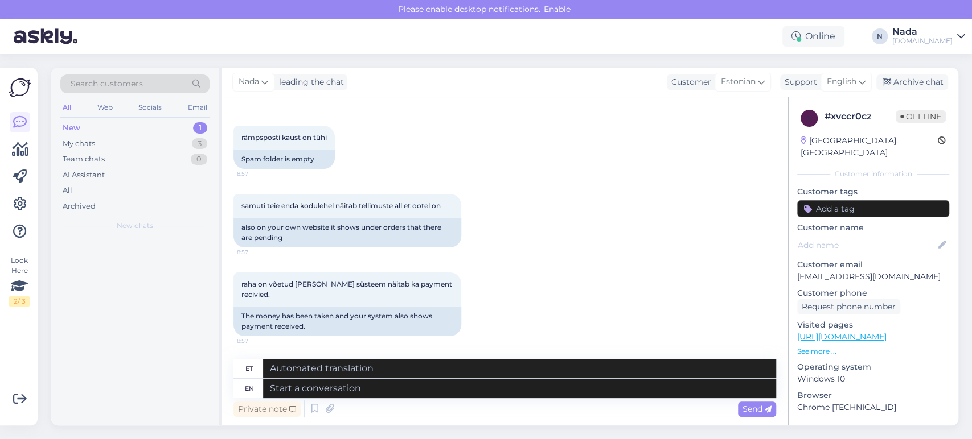
scroll to position [620, 0]
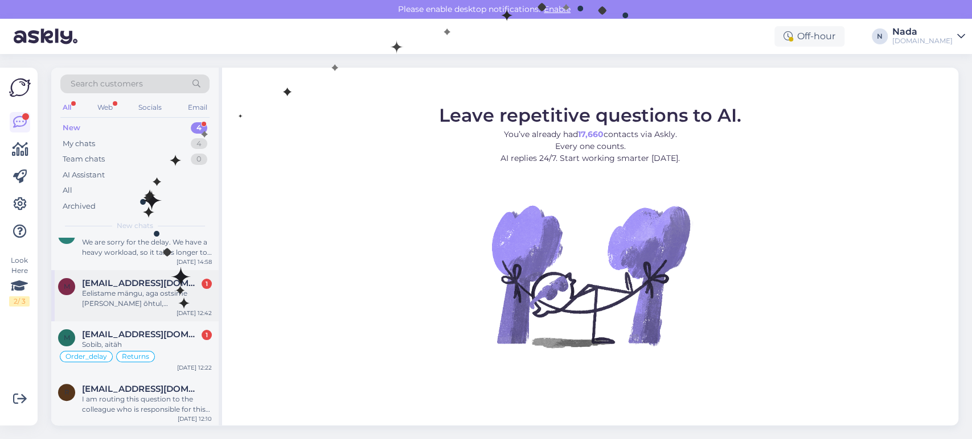
scroll to position [19, 0]
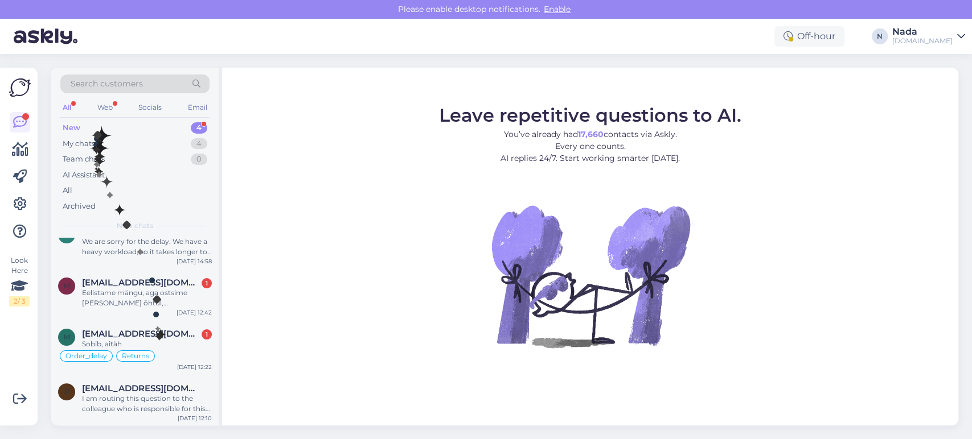
click at [96, 128] on div "New 4" at bounding box center [134, 128] width 149 height 16
drag, startPoint x: 151, startPoint y: 400, endPoint x: 175, endPoint y: 404, distance: 24.2
click at [153, 400] on div "I am routing this question to the colleague who is responsible for this topic. …" at bounding box center [147, 404] width 130 height 20
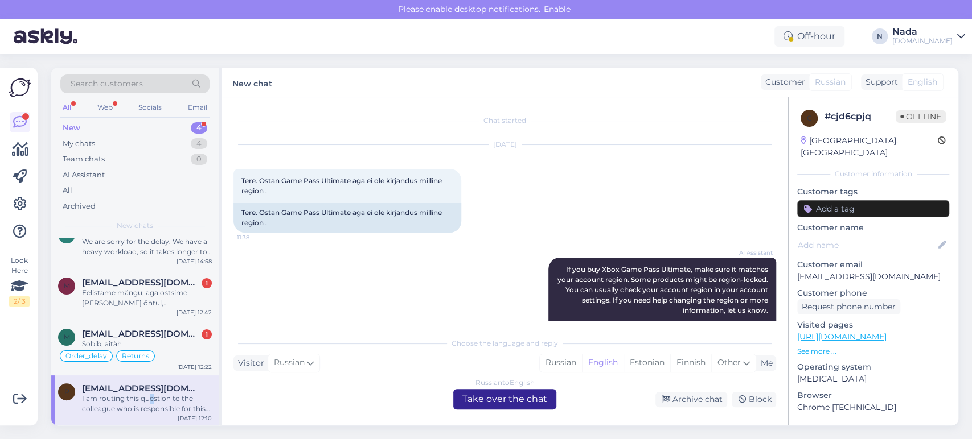
scroll to position [1139, 0]
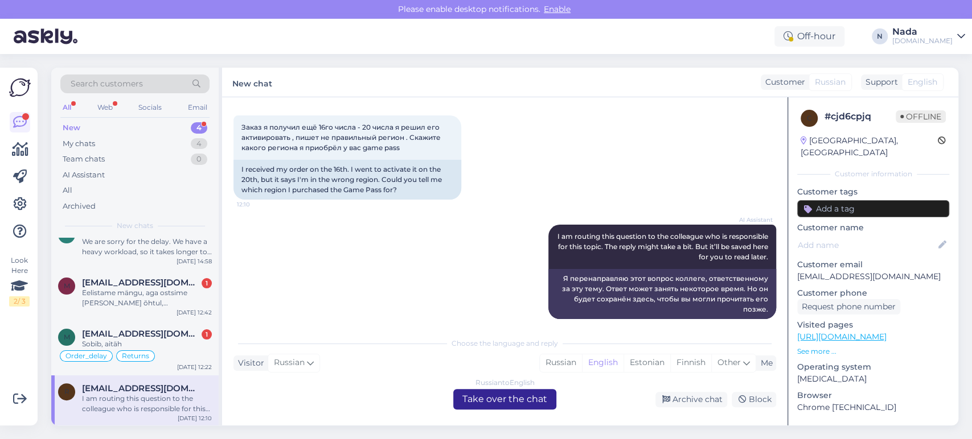
click at [478, 400] on div "Russian to English Take over the chat" at bounding box center [504, 399] width 103 height 20
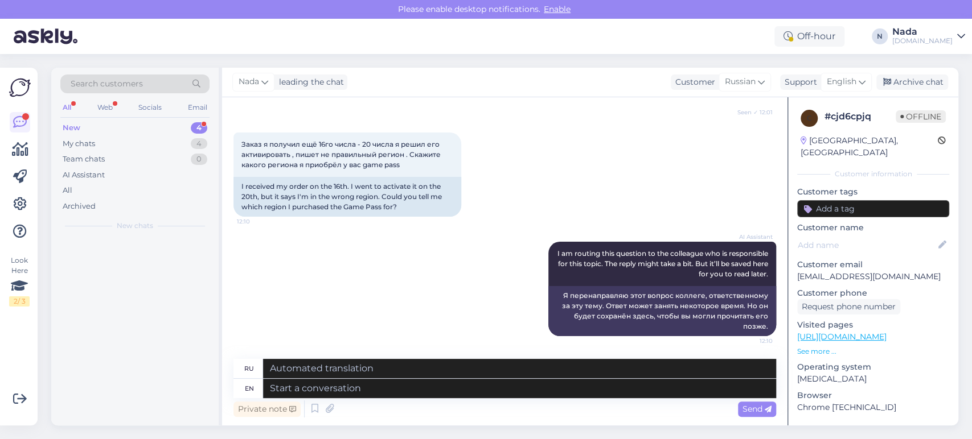
scroll to position [0, 0]
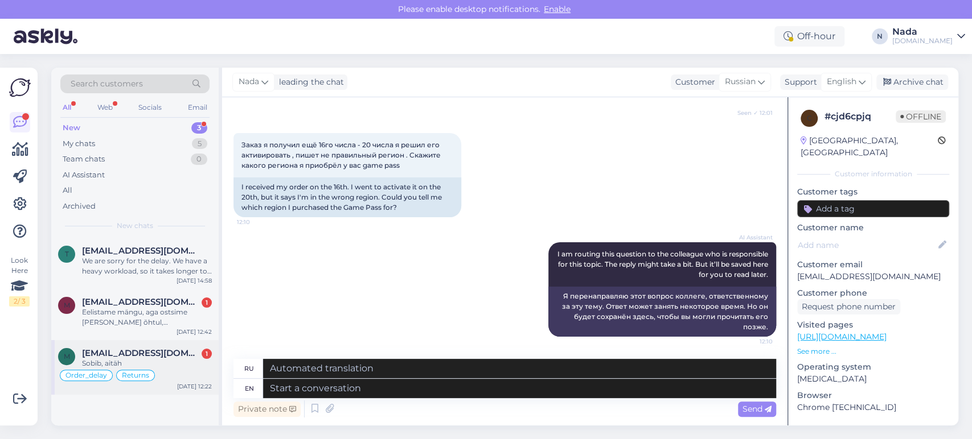
click at [172, 360] on div "Sobib, aitäh" at bounding box center [147, 364] width 130 height 10
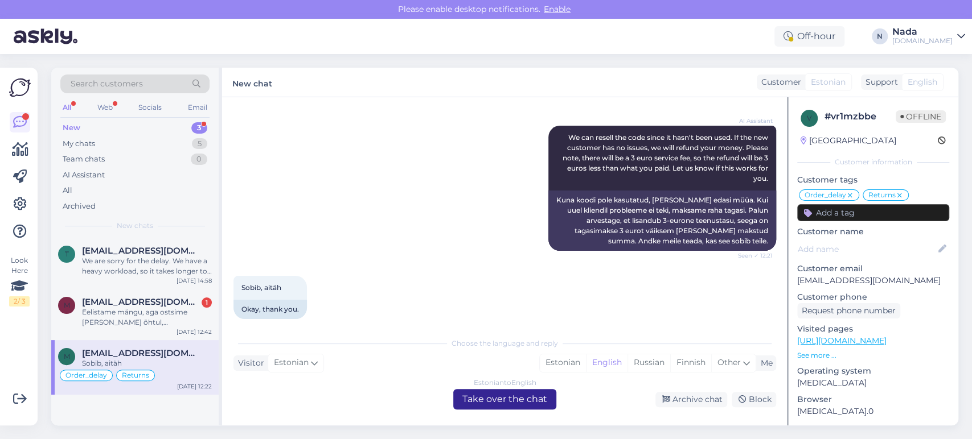
click at [470, 398] on div "Estonian to English Take over the chat" at bounding box center [504, 399] width 103 height 20
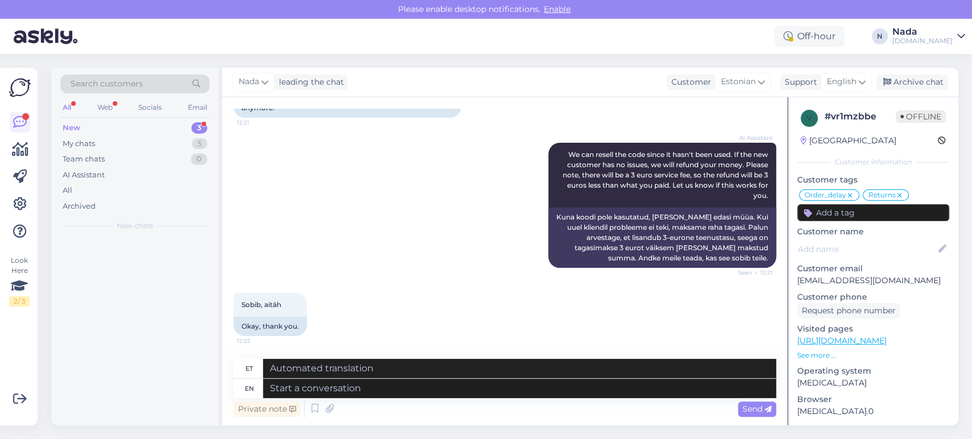
scroll to position [1665, 0]
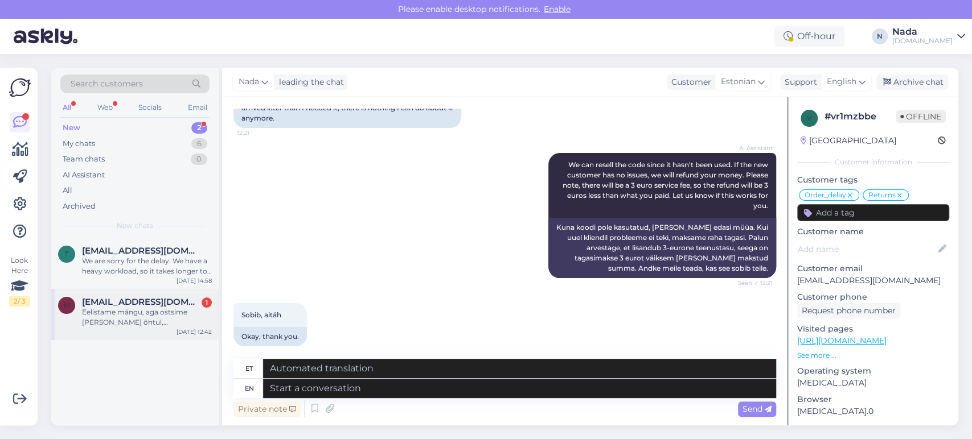
click at [183, 319] on div "Eelistame mängu, aga ostsime mängu reede õhtul, täna on pühapäev`." at bounding box center [147, 317] width 130 height 20
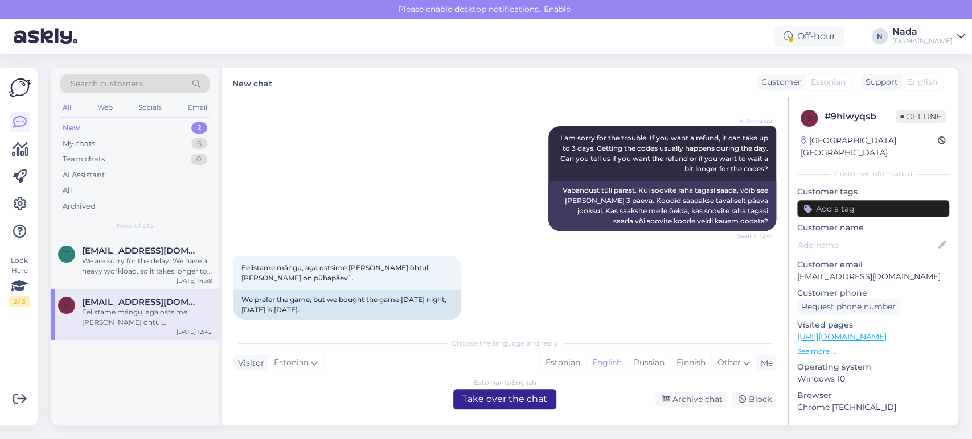
click at [468, 400] on div "Estonian to English Take over the chat" at bounding box center [504, 399] width 103 height 20
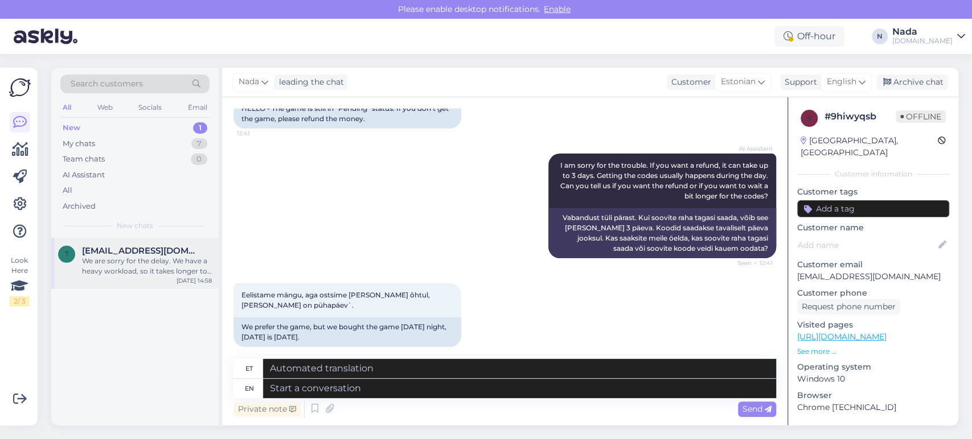
click at [178, 266] on div "We are sorry for the delay. We have a heavy workload, so it takes longer to ful…" at bounding box center [147, 266] width 130 height 20
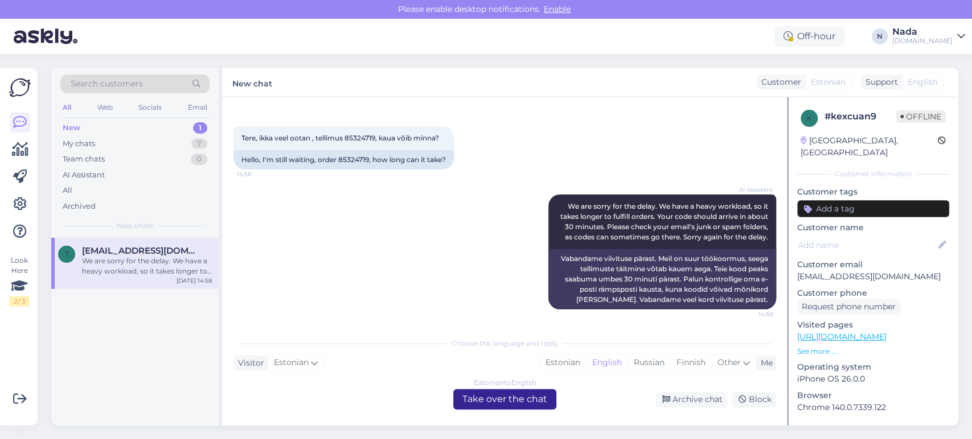
click at [489, 396] on div "Estonian to English Take over the chat" at bounding box center [504, 399] width 103 height 20
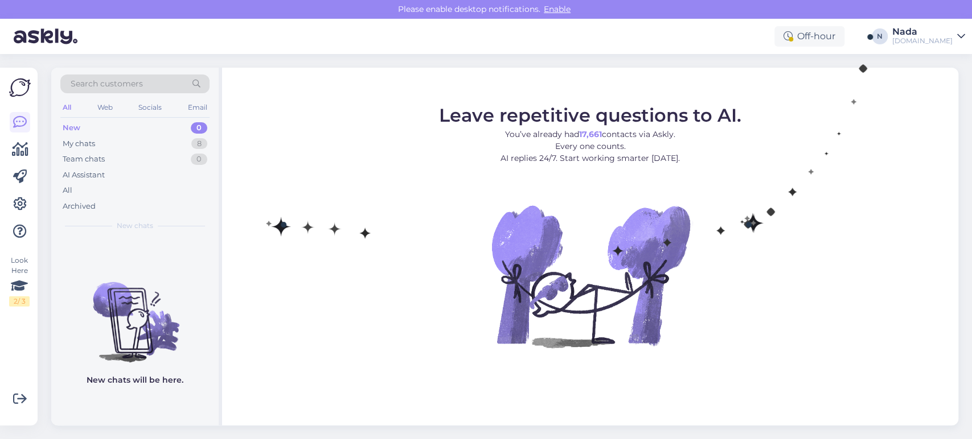
drag, startPoint x: 265, startPoint y: 216, endPoint x: 243, endPoint y: 206, distance: 24.2
click at [265, 216] on figure "Leave repetitive questions to AI. You’ve already had 17,661 contacts via Askly.…" at bounding box center [589, 242] width 715 height 272
click at [118, 145] on div "My chats 8" at bounding box center [134, 144] width 149 height 16
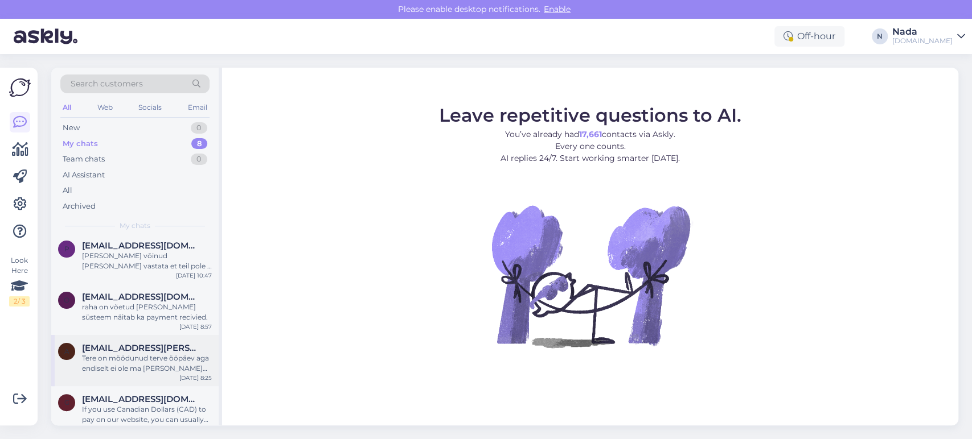
scroll to position [224, 0]
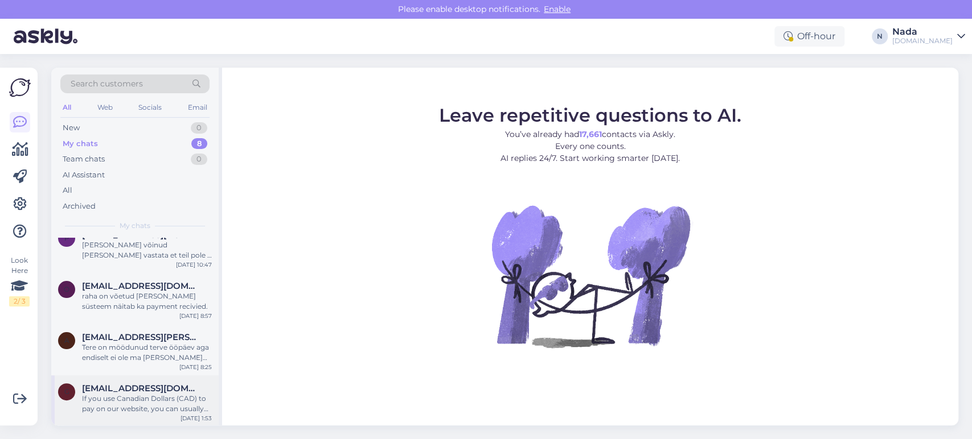
click at [166, 389] on span "[EMAIL_ADDRESS][DOMAIN_NAME]" at bounding box center [141, 389] width 118 height 10
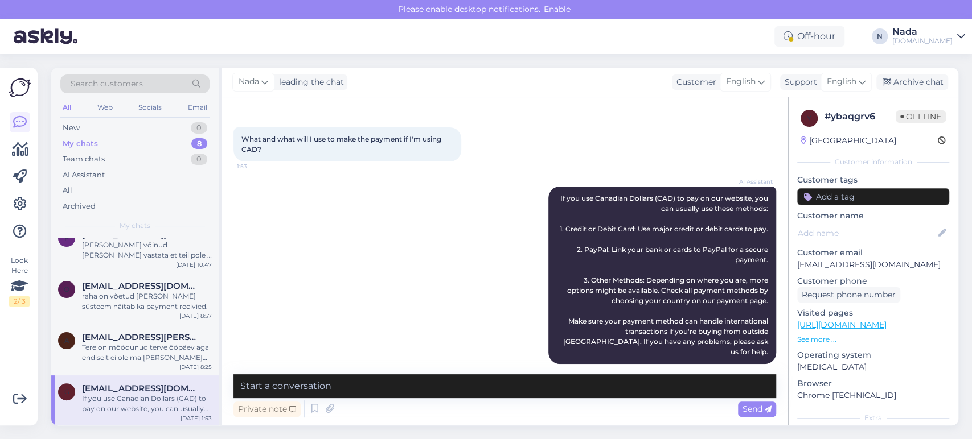
scroll to position [451, 0]
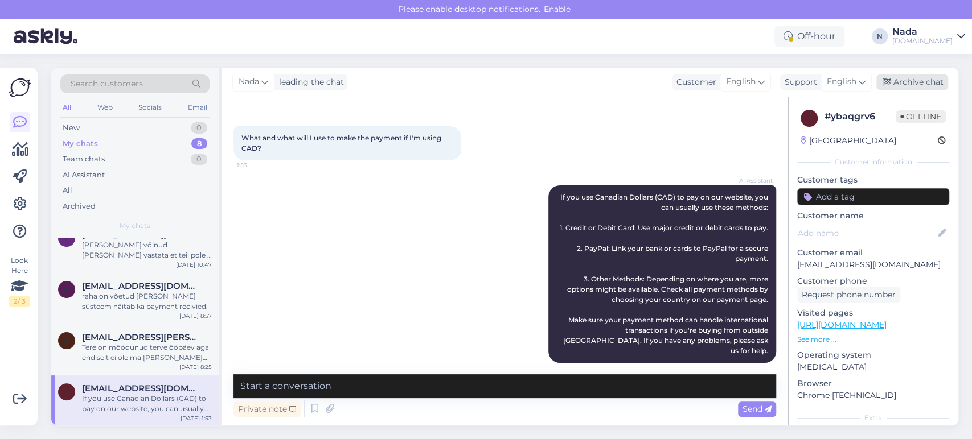
click at [902, 87] on div "Archive chat" at bounding box center [912, 82] width 72 height 15
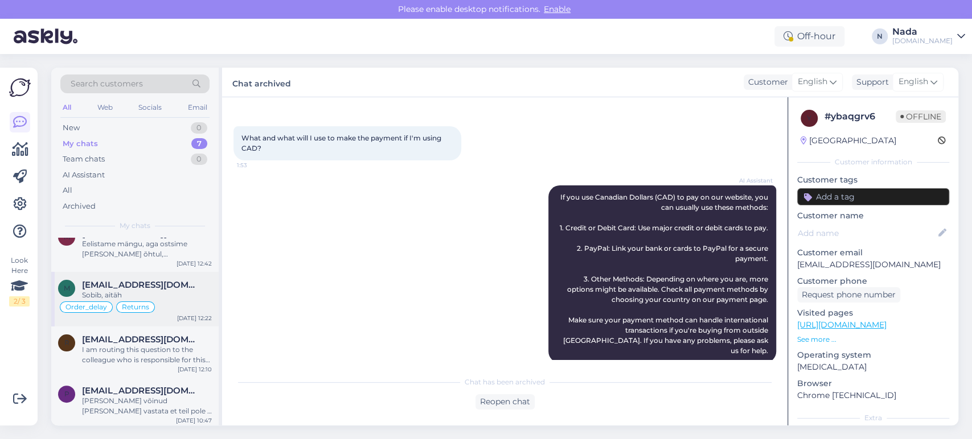
scroll to position [173, 0]
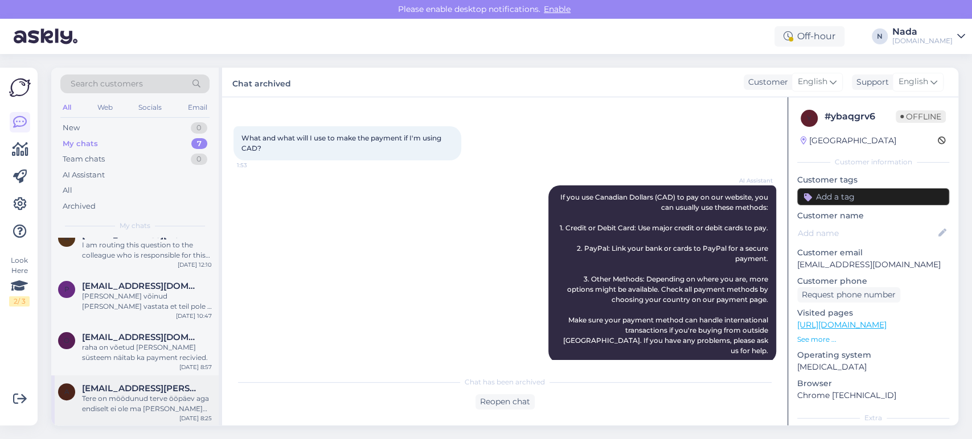
click at [182, 391] on span "[EMAIL_ADDRESS][PERSON_NAME][DOMAIN_NAME]" at bounding box center [141, 389] width 118 height 10
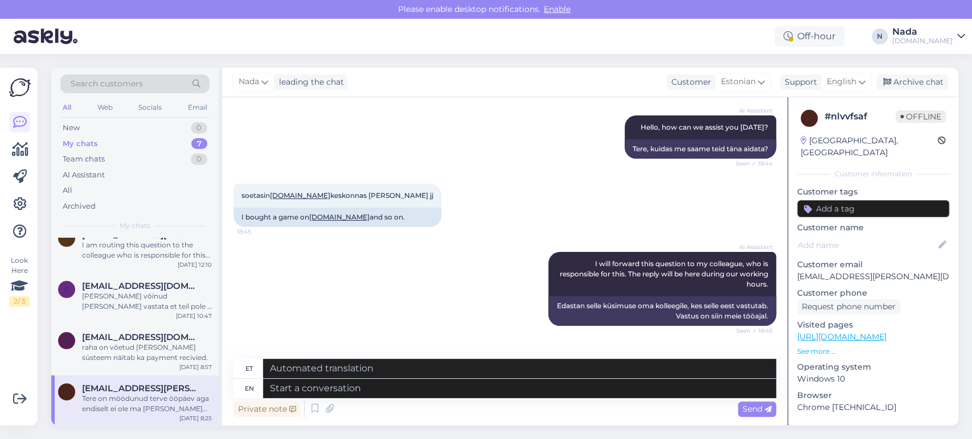
scroll to position [126, 0]
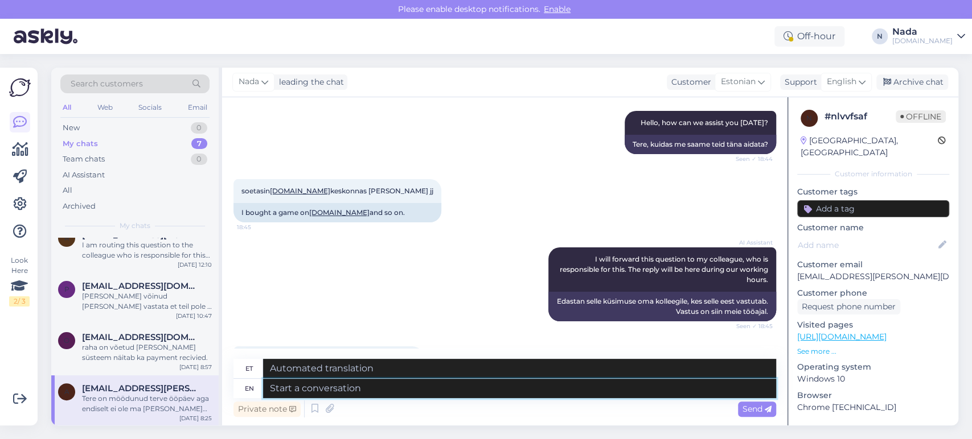
click at [404, 396] on textarea at bounding box center [519, 388] width 513 height 19
paste textarea "Please share with us your order number if you still haven't received it."
type textarea "Please share with us your order number if you still haven't received it."
type textarea "Palun jagage meiega oma tellimuse numbrit, kui te pole seda ikka veel kätte saa…"
type textarea "Please share with us your order number if you still haven't received it."
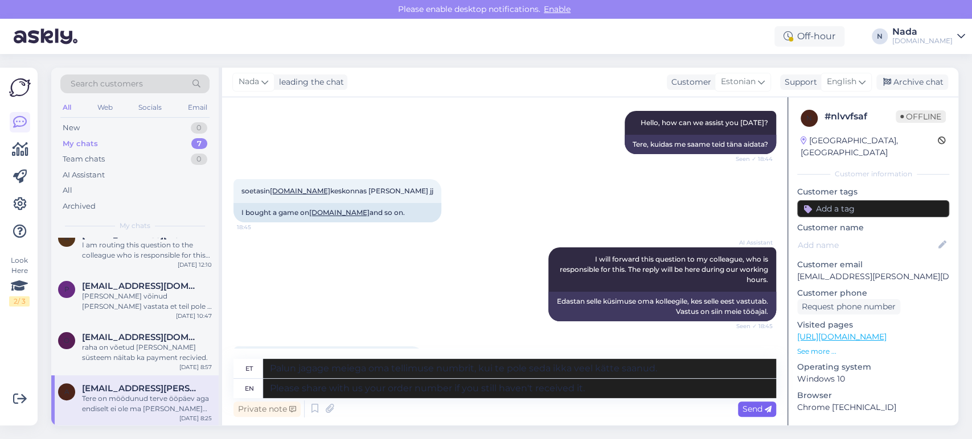
click at [764, 405] on span "Send" at bounding box center [756, 409] width 29 height 10
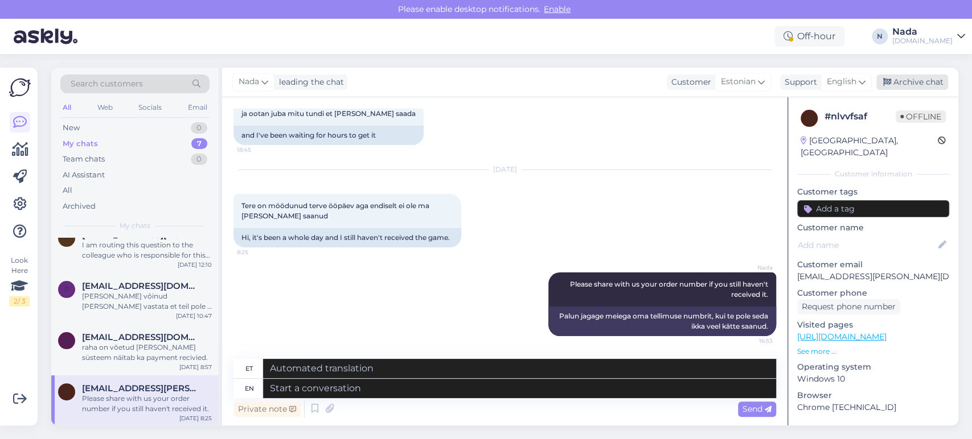
click at [894, 85] on div "Archive chat" at bounding box center [912, 82] width 72 height 15
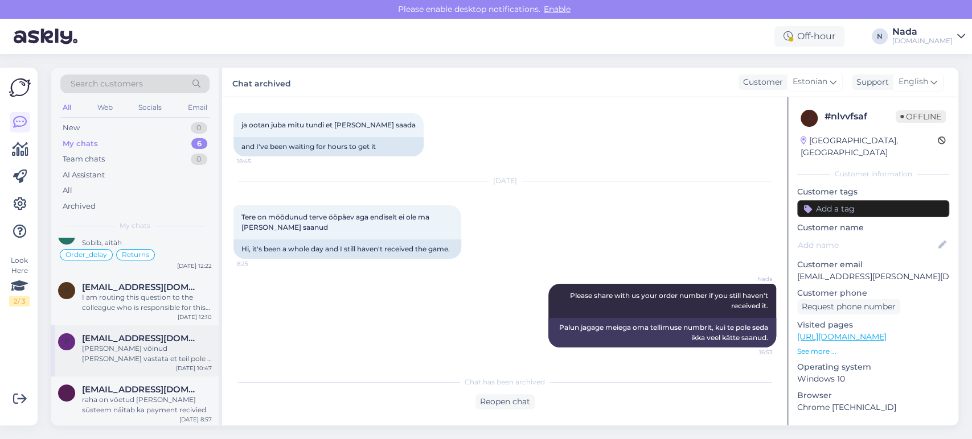
scroll to position [122, 0]
click at [160, 391] on span "[EMAIL_ADDRESS][DOMAIN_NAME]" at bounding box center [141, 388] width 118 height 10
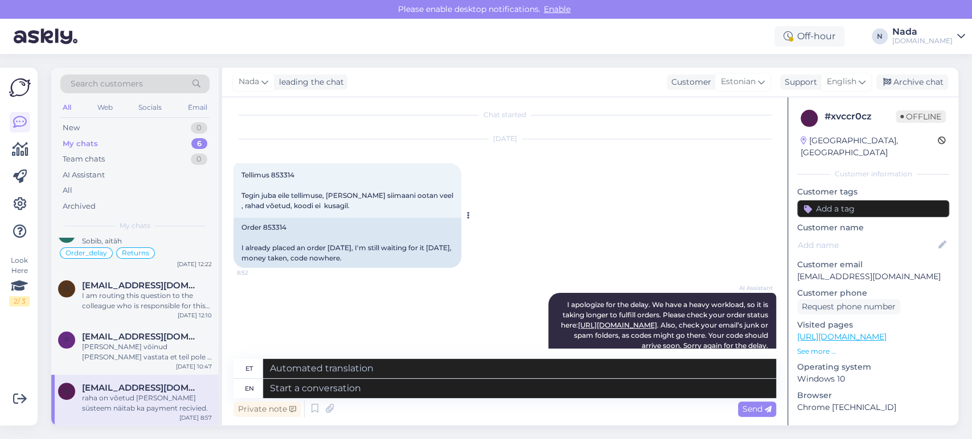
scroll to position [0, 0]
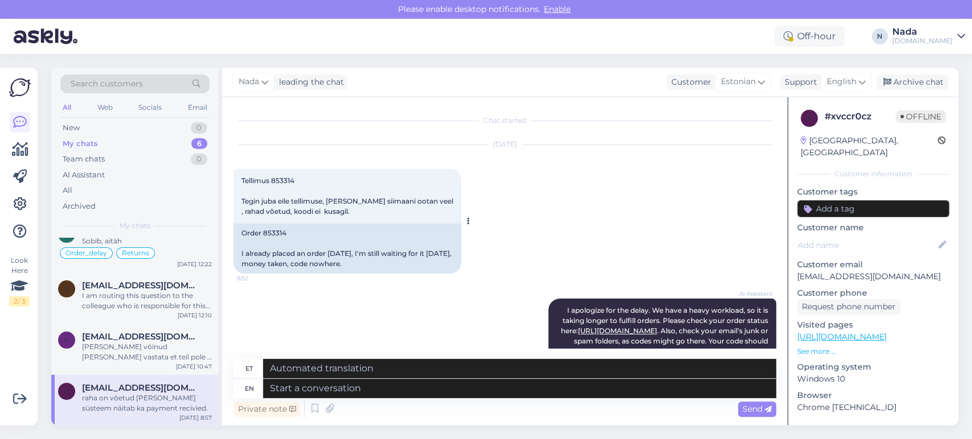
click at [278, 234] on div "Order 853314 I already placed an order yesterday, I'm still waiting for it toda…" at bounding box center [347, 249] width 228 height 50
copy div "853314"
click at [435, 393] on textarea at bounding box center [519, 388] width 513 height 19
paste textarea "Hello there! Thank you for your patience and we apologize for this inconvenienc…"
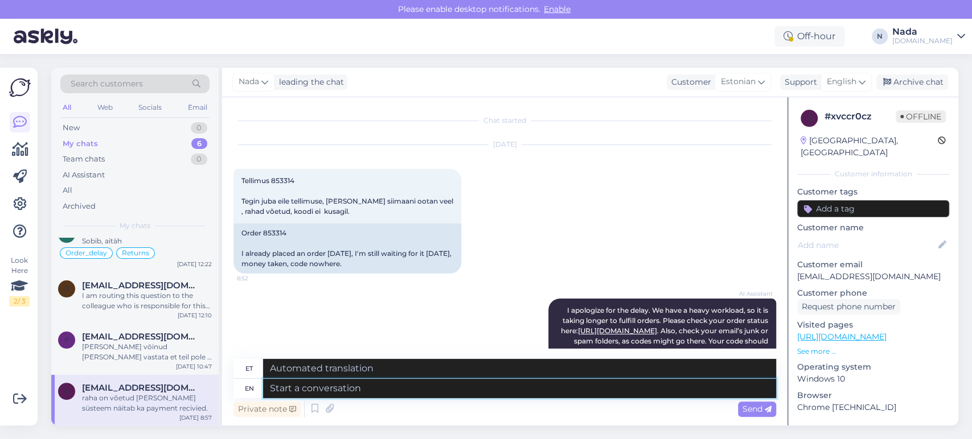
type textarea "Hello there! Thank you for your patience and we apologize for this inconvenienc…"
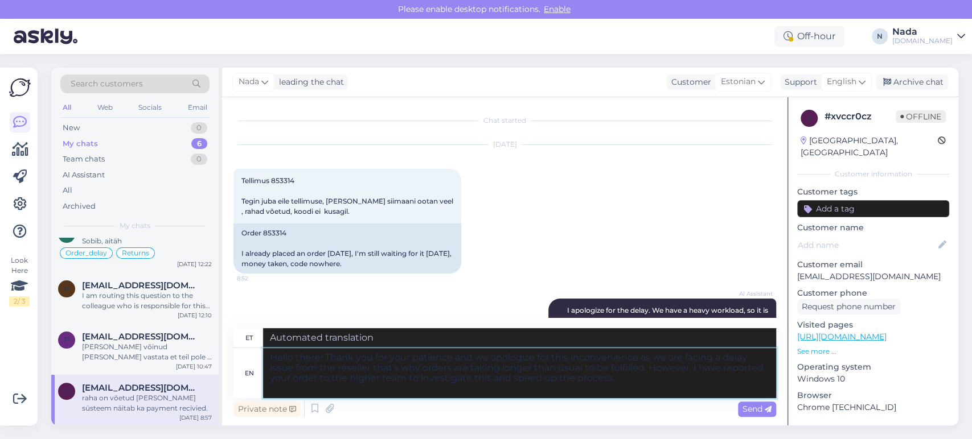
type textarea "Tere! Täname teid kannatlikkuse eest ja vabandame ebamugavuste pärast, kuna eda…"
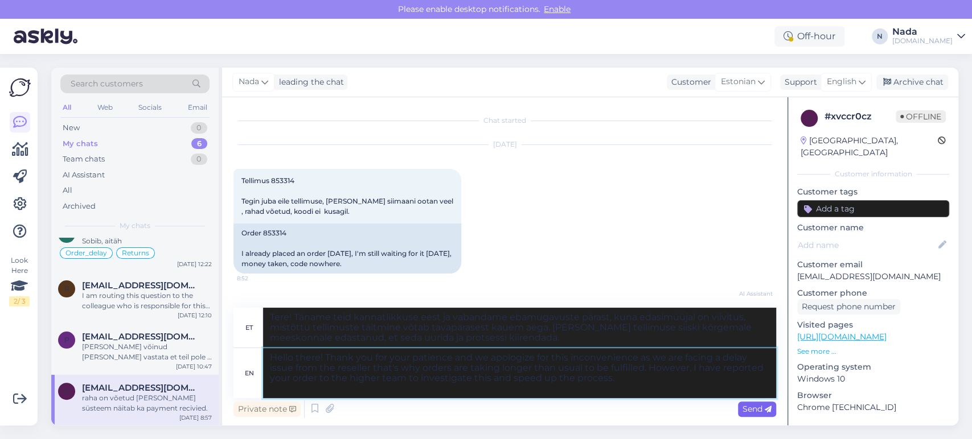
type textarea "Hello there! Thank you for your patience and we apologize for this inconvenienc…"
click at [750, 410] on span "Send" at bounding box center [756, 409] width 29 height 10
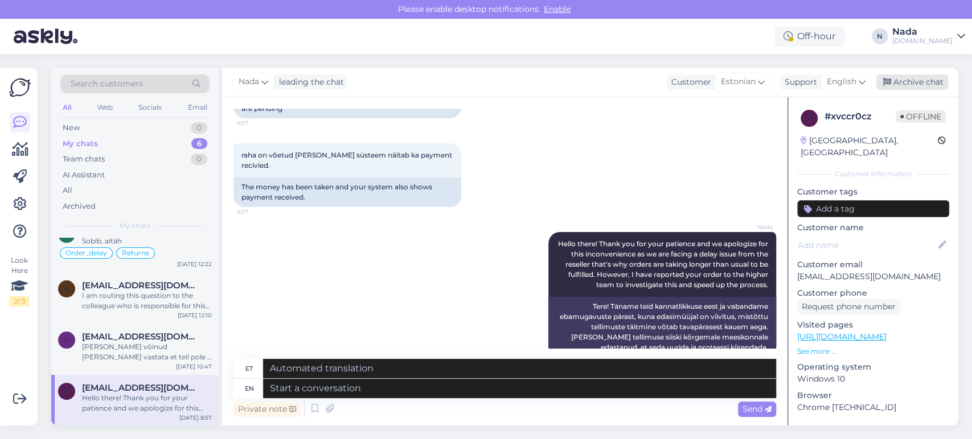
click at [912, 83] on div "Archive chat" at bounding box center [912, 82] width 72 height 15
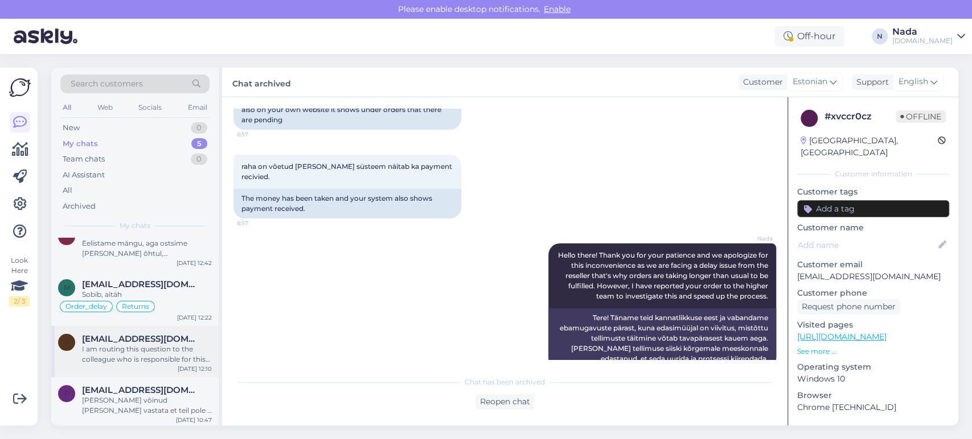
scroll to position [71, 0]
click at [194, 402] on div "Oleks võinud ju reedel vastata et teil pole , oleks saanud mujalt tellida, nyyd…" at bounding box center [147, 403] width 130 height 20
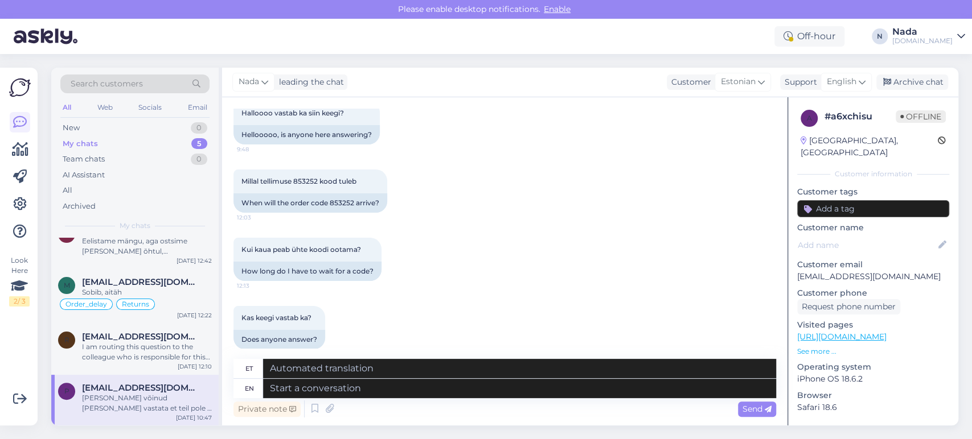
scroll to position [1067, 0]
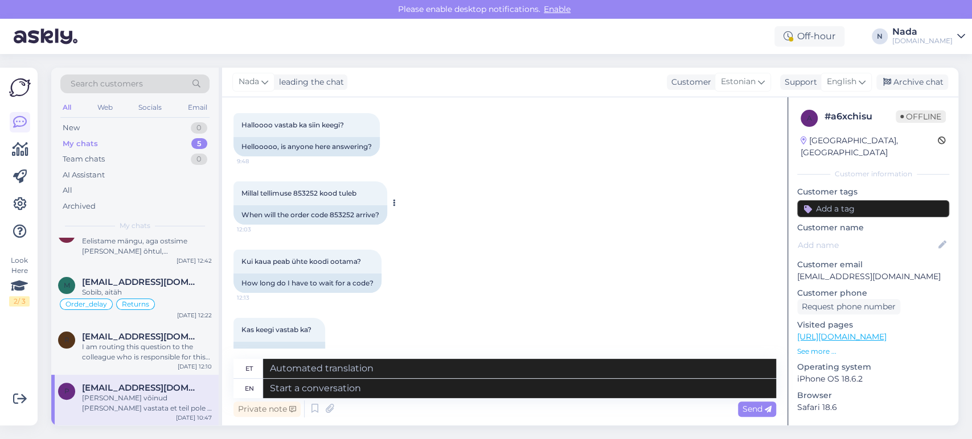
click at [347, 223] on div "When will the order code 853252 arrive?" at bounding box center [310, 214] width 154 height 19
copy div "853252"
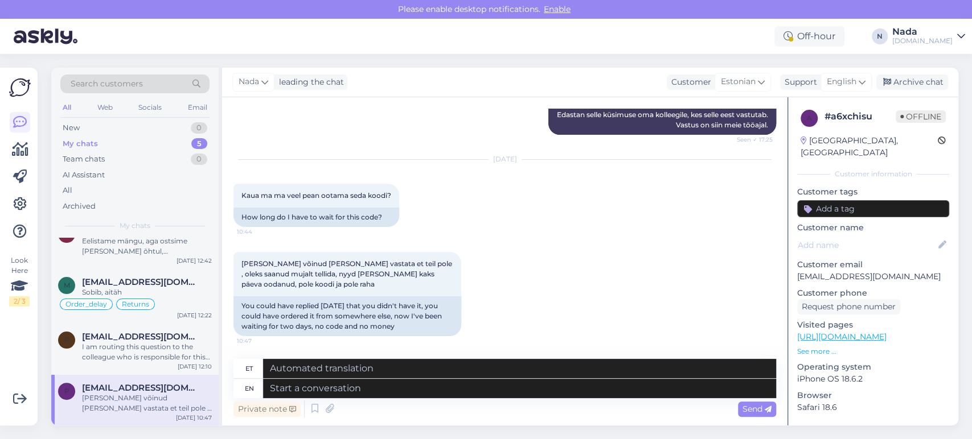
scroll to position [1699, 0]
click at [433, 386] on textarea at bounding box center [519, 388] width 513 height 19
paste textarea "Thank you for your patience. It looks like your order is completed and emailed …"
type textarea "Thank you for your patience. It looks like your order is completed and emailed …"
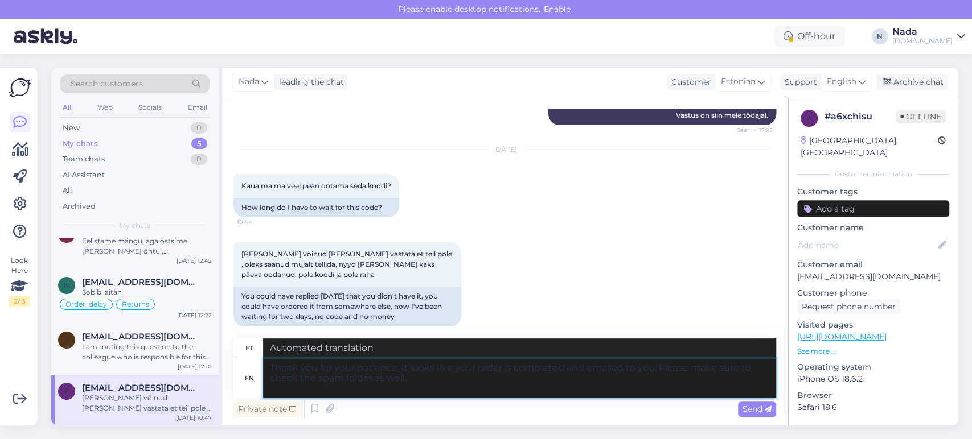
type textarea "Täname kannatlikkuse eest. Paistab, et teie tellimus on esitatud ja teile e-pos…"
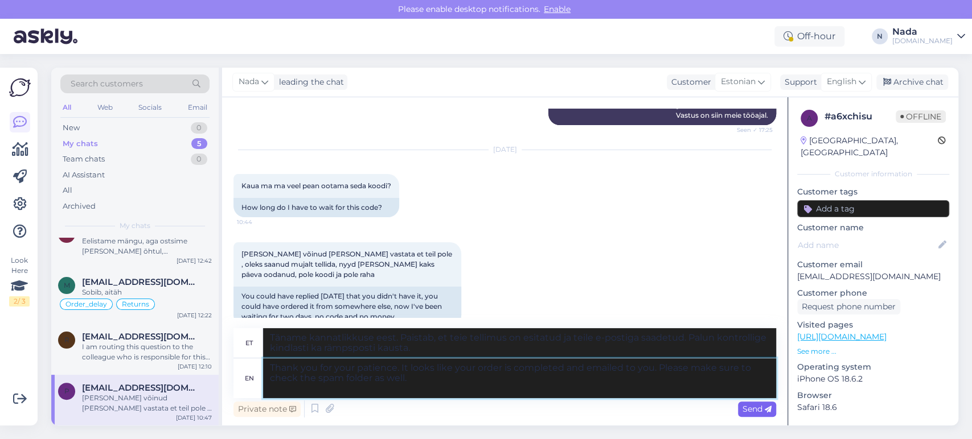
type textarea "Thank you for your patience. It looks like your order is completed and emailed …"
click at [742, 406] on span "Send" at bounding box center [756, 409] width 29 height 10
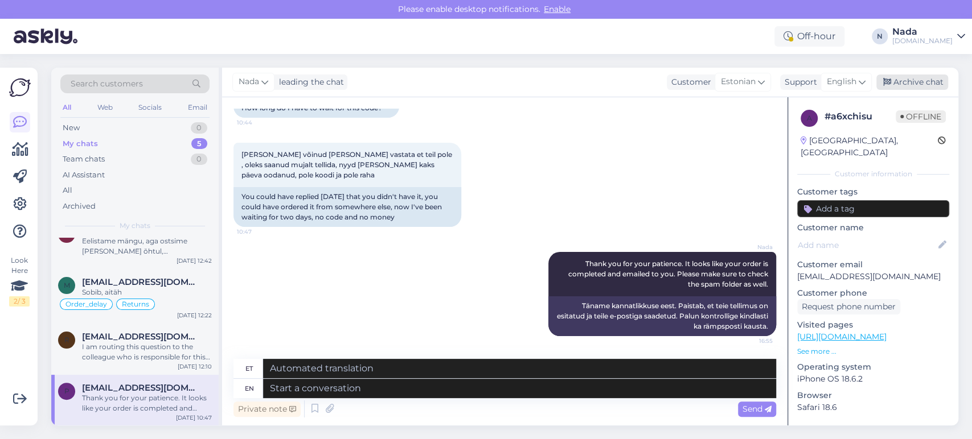
click at [897, 84] on div "Archive chat" at bounding box center [912, 82] width 72 height 15
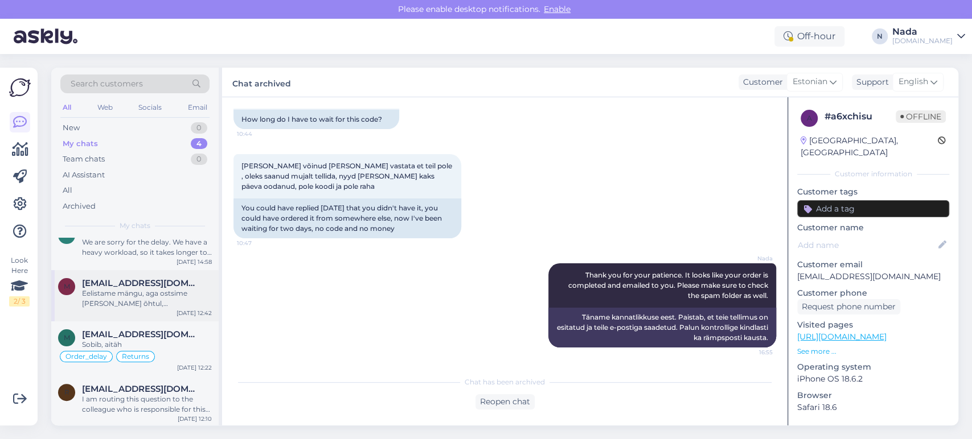
scroll to position [19, 0]
click at [157, 387] on span "[EMAIL_ADDRESS][DOMAIN_NAME]" at bounding box center [141, 389] width 118 height 10
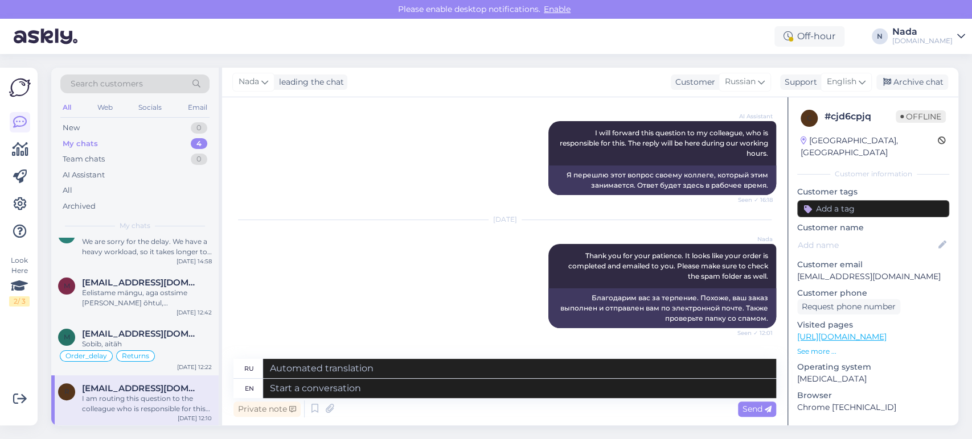
scroll to position [859, 0]
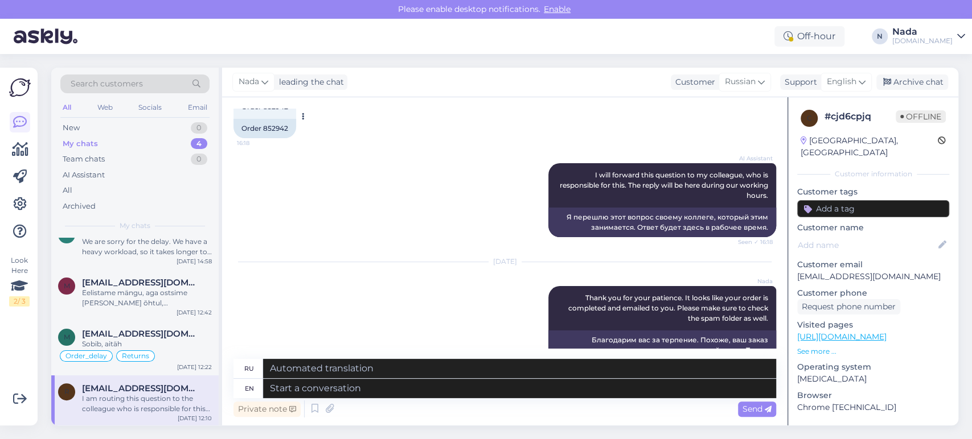
click at [285, 126] on div "Order 852942" at bounding box center [264, 128] width 63 height 19
copy div "852942"
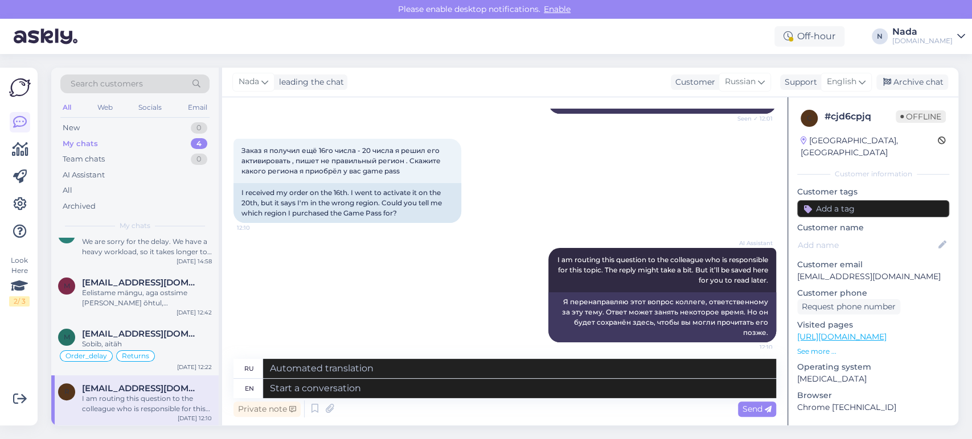
scroll to position [1122, 0]
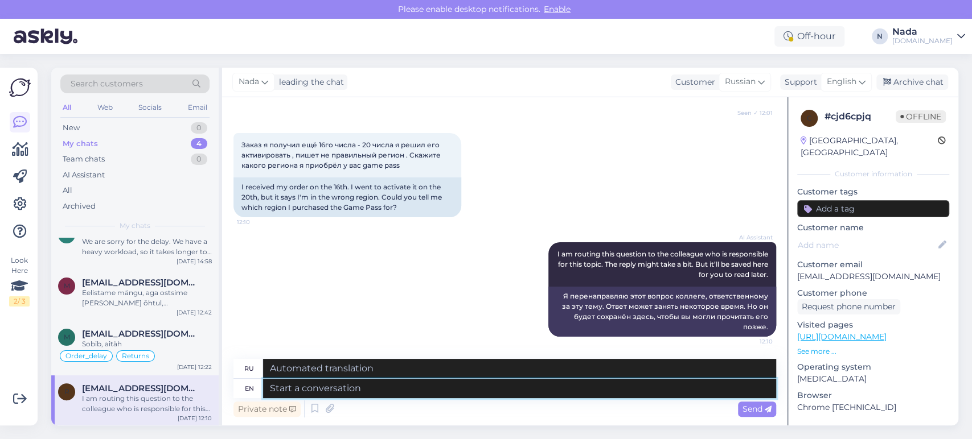
click at [393, 390] on textarea at bounding box center [519, 388] width 513 height 19
type textarea "The o"
type textarea "The"
type textarea "The oneyou p"
type textarea "Тот, кто ты"
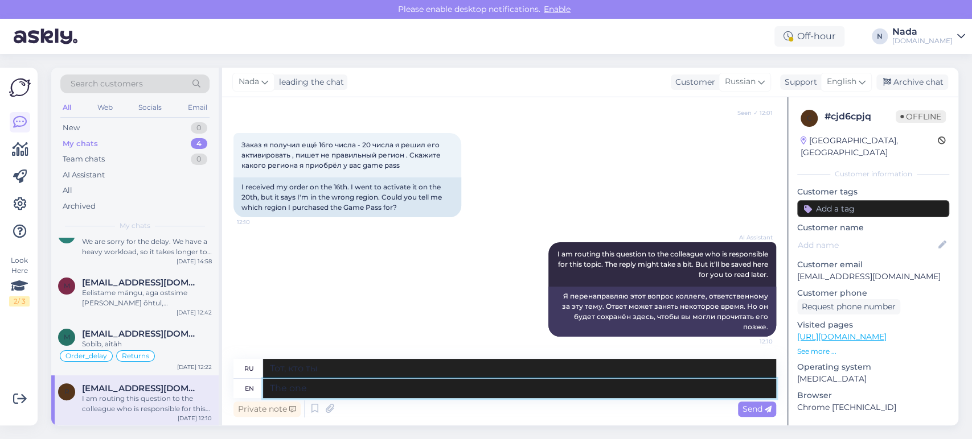
type textarea "The one y"
type textarea "Тот самый"
type textarea "The one you p"
type textarea "Тот, который ты"
type textarea "The one you purchased is"
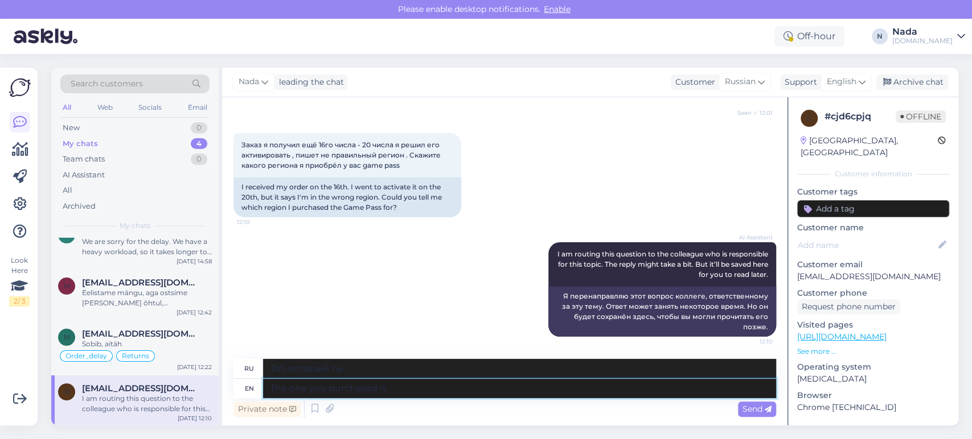
type textarea "Тот, который вы купили"
type textarea "The one you purchased is for UK an"
type textarea "Тот, который вы приобрели, предназначен для Великобритании."
type textarea "The one you purchased is for UK an Europe"
type textarea "Тот, который вы приобрели, предназначен для Великобритании и Европы."
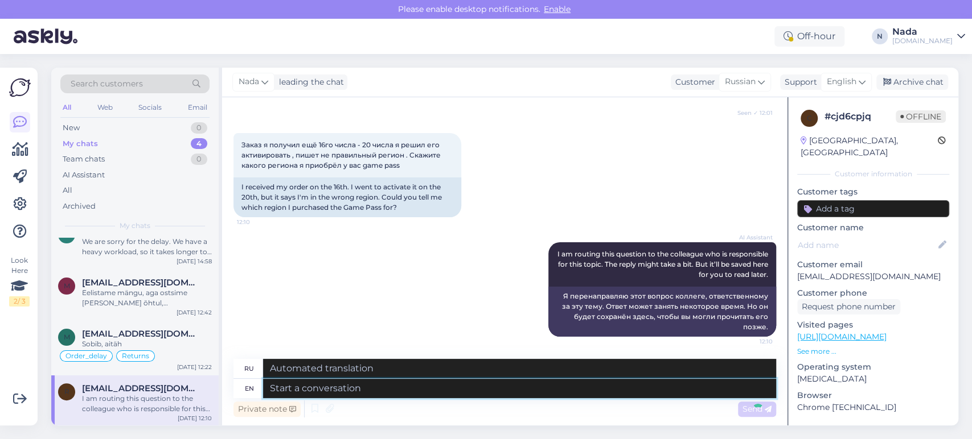
scroll to position [1201, 0]
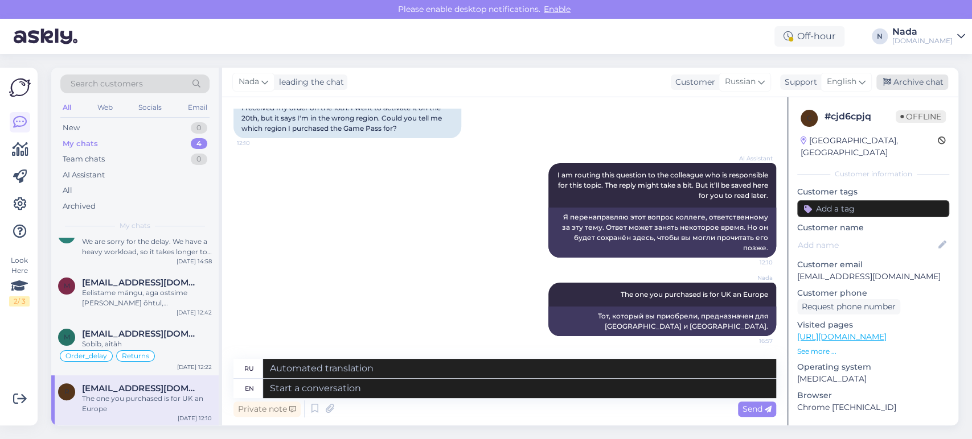
click at [924, 83] on div "Archive chat" at bounding box center [912, 82] width 72 height 15
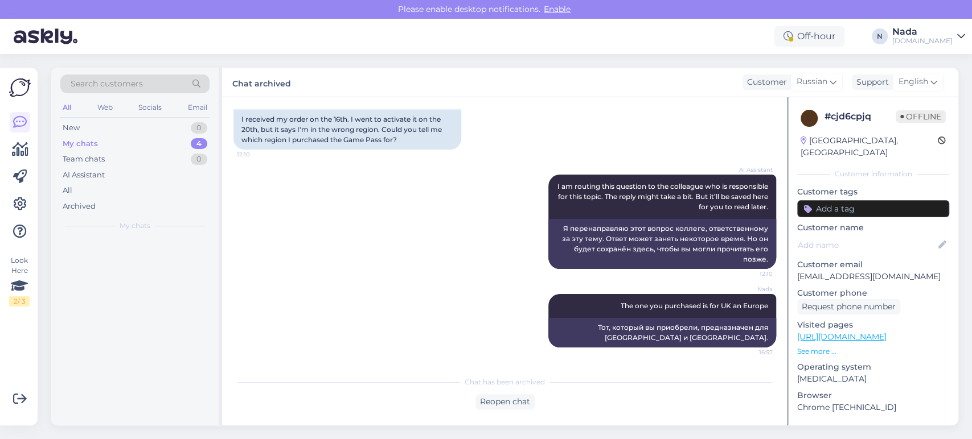
scroll to position [1189, 0]
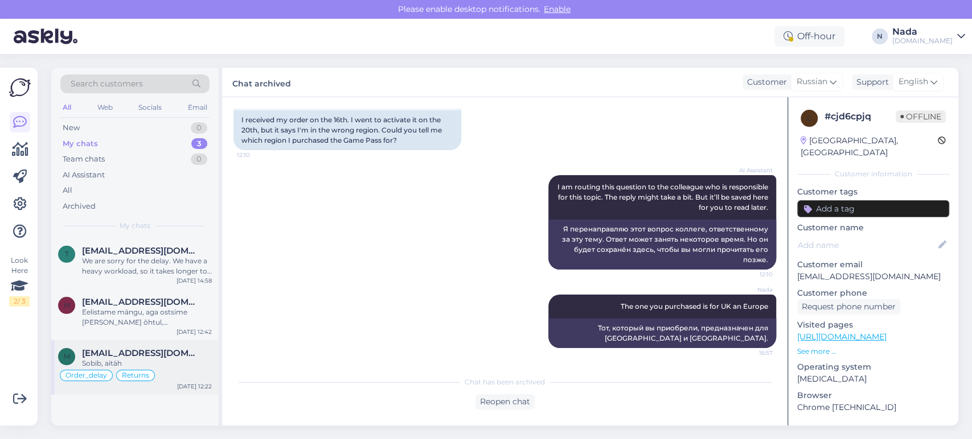
click at [182, 365] on div "Sobib, aitäh" at bounding box center [147, 364] width 130 height 10
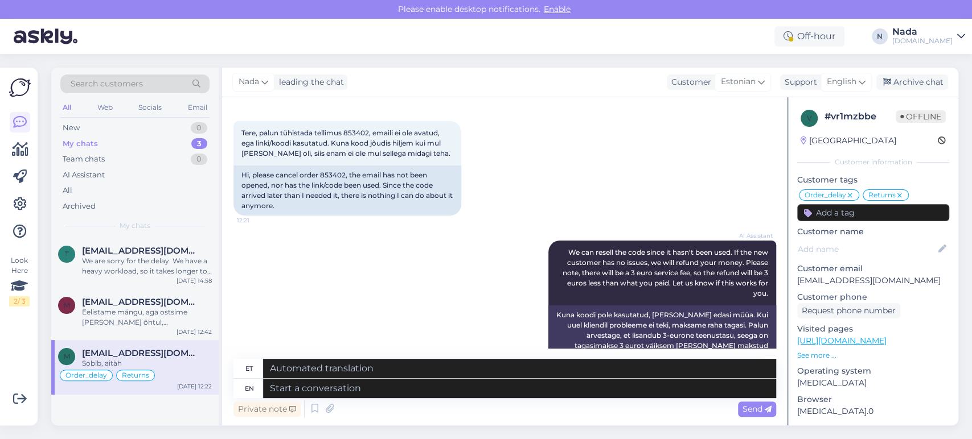
scroll to position [1539, 0]
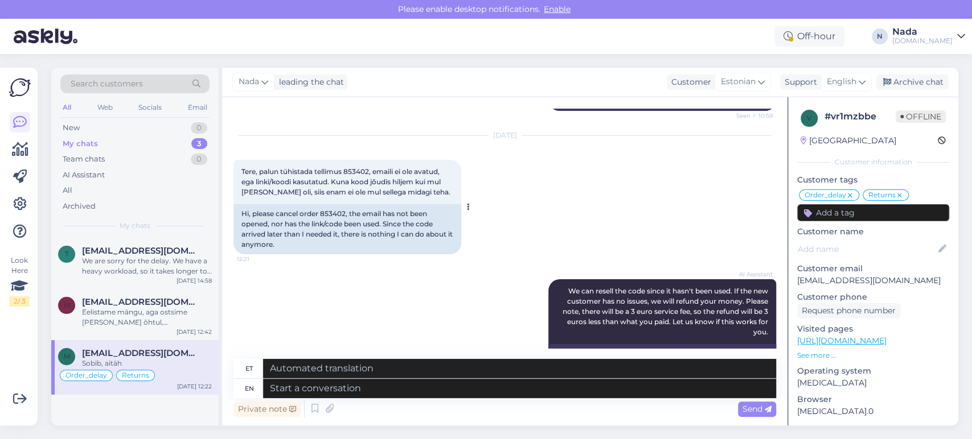
click at [336, 204] on div "Hi, please cancel order 853402, the email has not been opened, nor has the link…" at bounding box center [347, 229] width 228 height 50
copy div "853402"
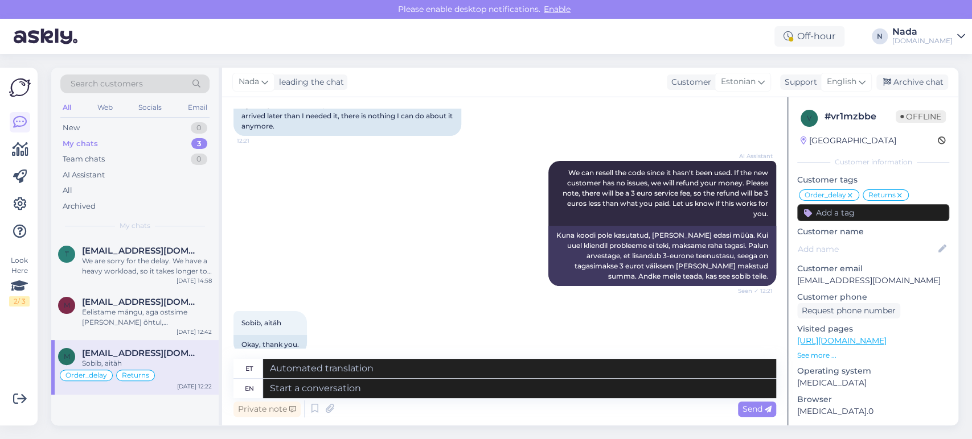
scroll to position [1665, 0]
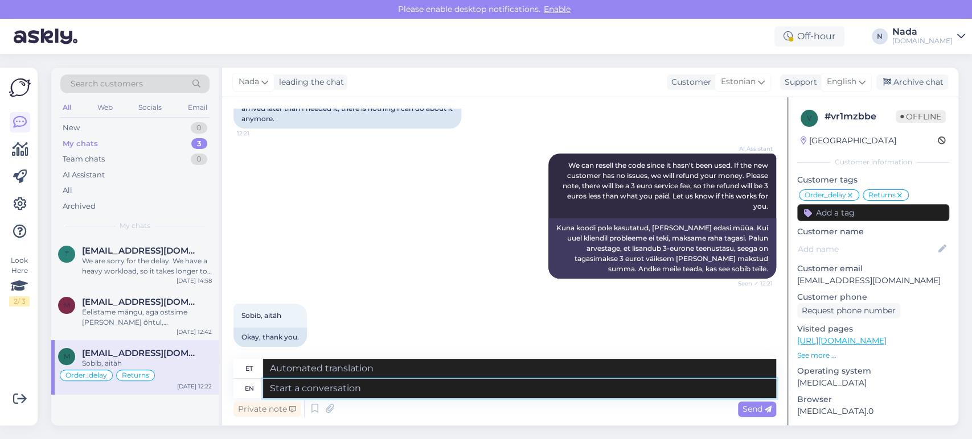
click at [583, 395] on textarea at bounding box center [519, 388] width 513 height 19
paste textarea "Please note that there's a 3€ fee, since it's stated in our policy that "If we …"
type textarea "Please note that there's a 3€ fee, since it's stated in our policy that "If we …"
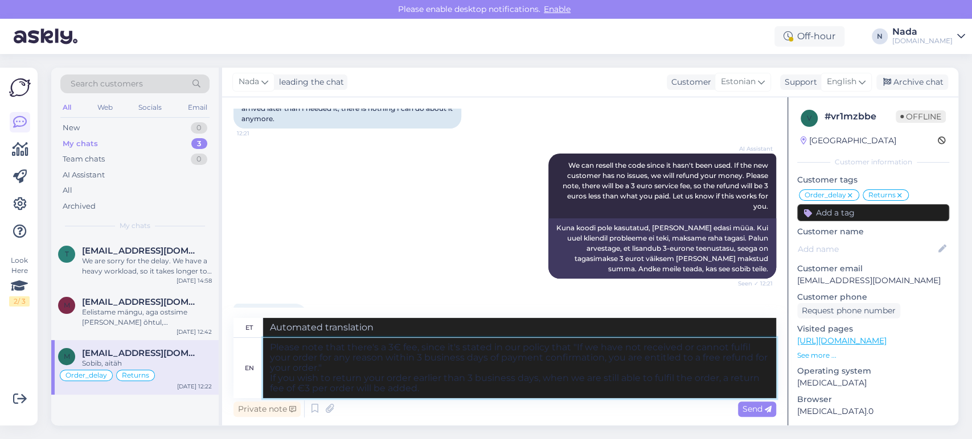
type textarea "Palun arvestage, et tagastamisele lisandub 3-eurone tasu, kuna meie poliitikas …"
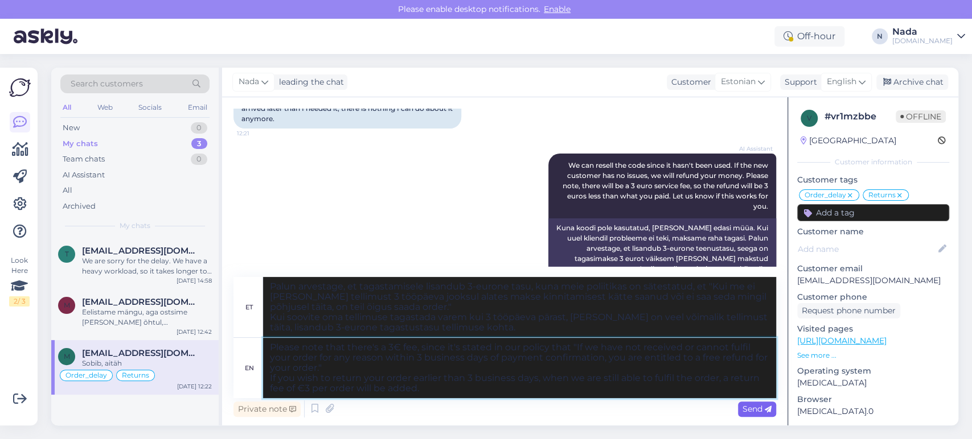
type textarea "Please note that there's a 3€ fee, since it's stated in our policy that "If we …"
click at [747, 406] on span "Send" at bounding box center [756, 409] width 29 height 10
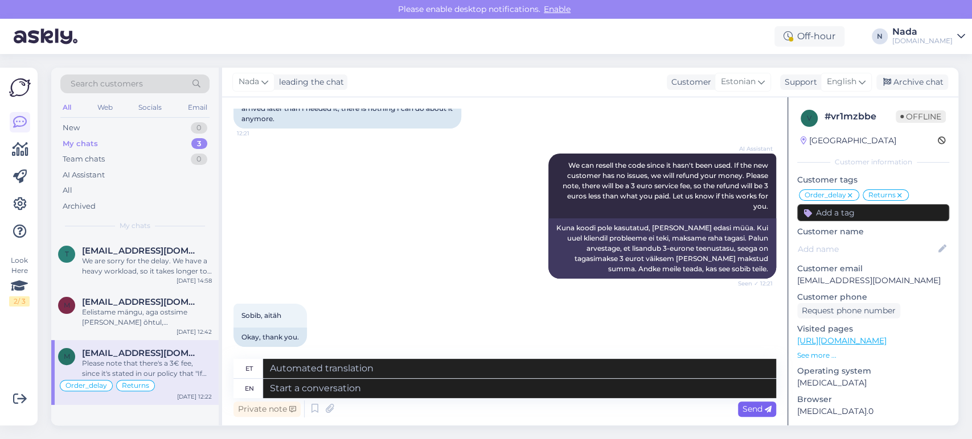
scroll to position [1867, 0]
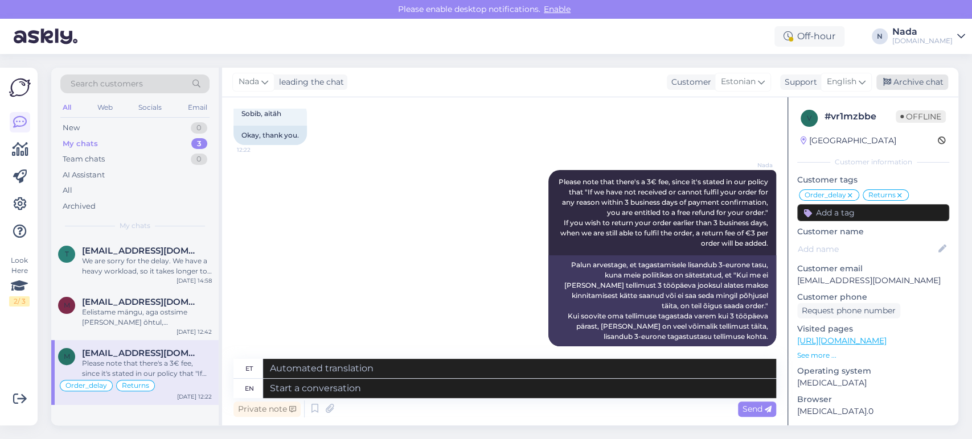
click at [928, 83] on div "Archive chat" at bounding box center [912, 82] width 72 height 15
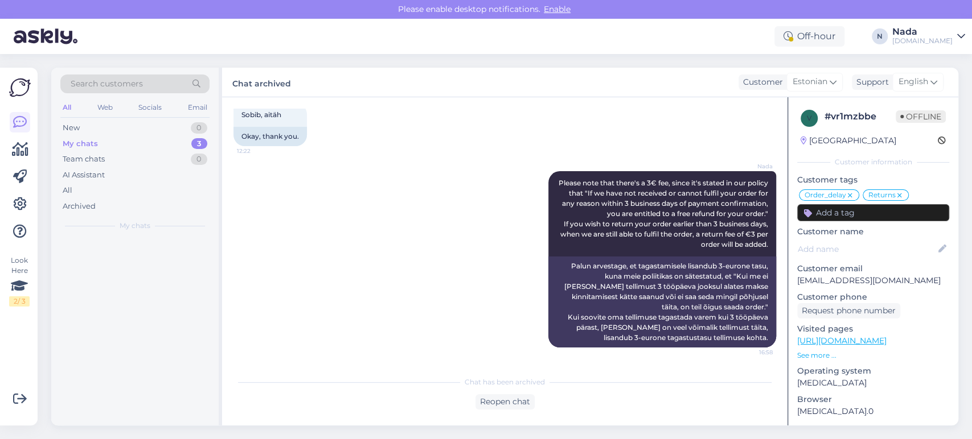
scroll to position [1855, 0]
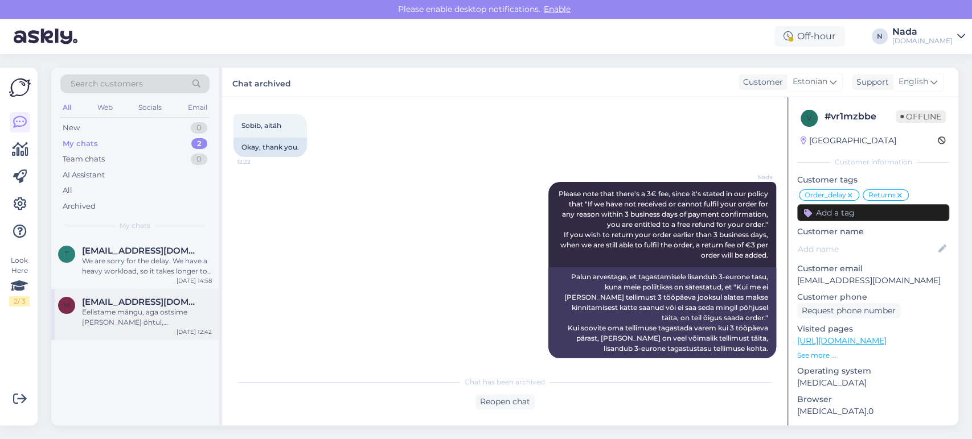
click at [150, 320] on div "Eelistame mängu, aga ostsime mängu reede õhtul, täna on pühapäev`." at bounding box center [147, 317] width 130 height 20
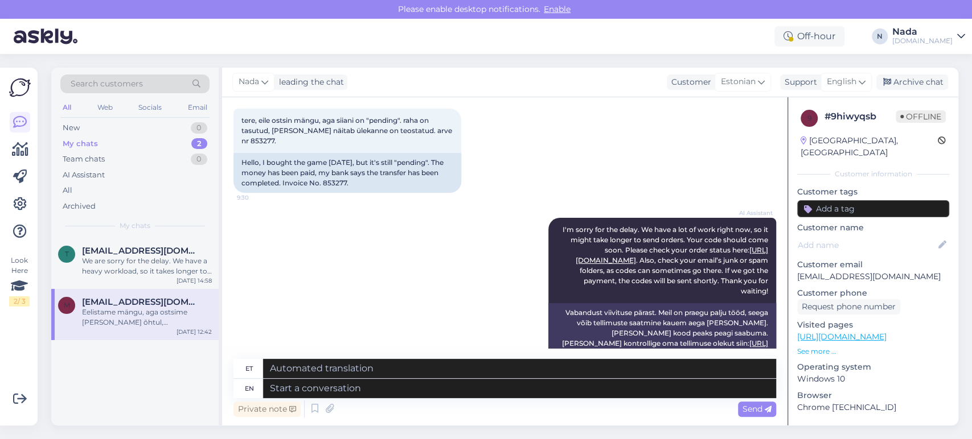
scroll to position [59, 0]
click at [343, 181] on div "Hello, I bought the game yesterday, but it's still "pending". The money has bee…" at bounding box center [347, 174] width 228 height 40
copy div "853277"
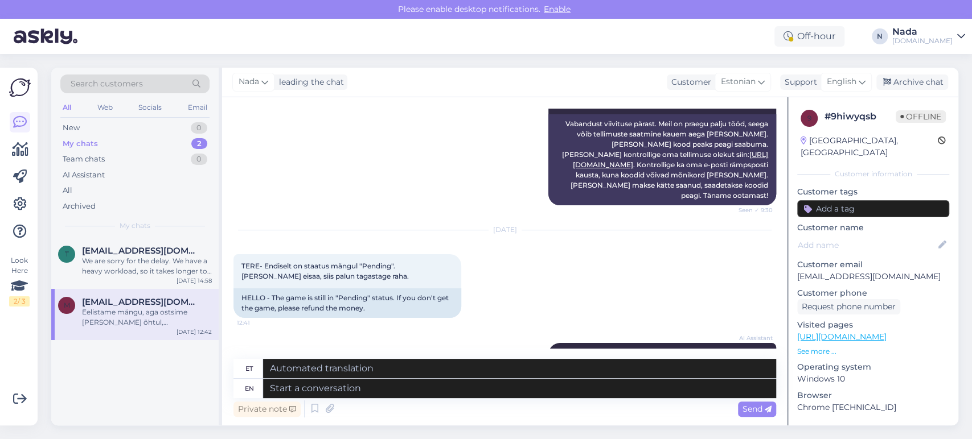
scroll to position [439, 0]
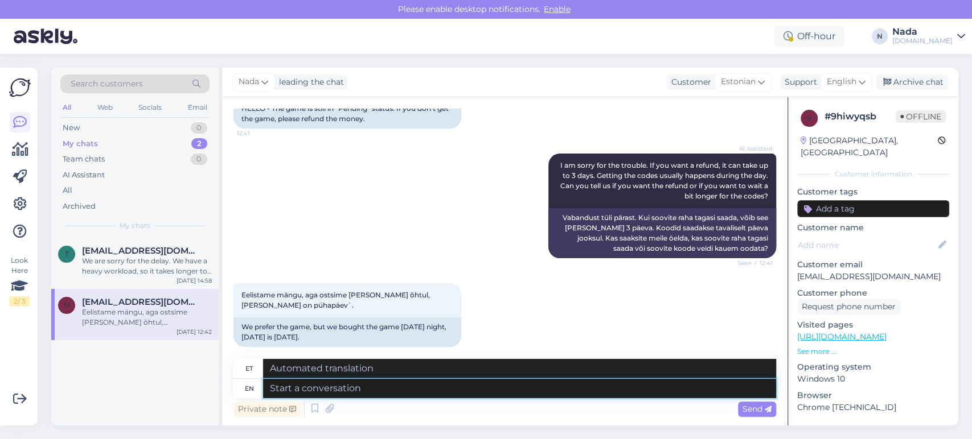
click at [436, 398] on textarea at bounding box center [519, 388] width 513 height 19
click at [437, 396] on textarea at bounding box center [519, 388] width 513 height 19
paste textarea "Hello there! Thank you for your patience and we apologize for this inconvenienc…"
type textarea "Hello there! Thank you for your patience and we apologize for this inconvenienc…"
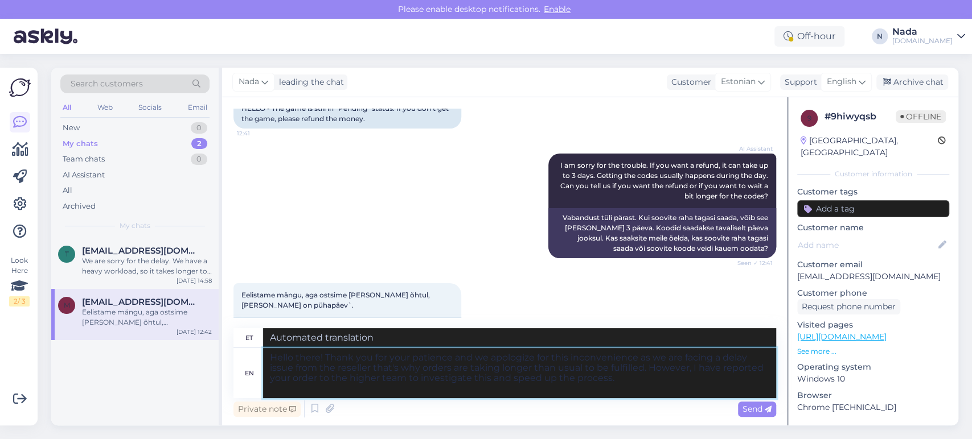
type textarea "Tere! Täname teid kannatlikkuse eest ja vabandame ebamugavuste pärast, kuna eda…"
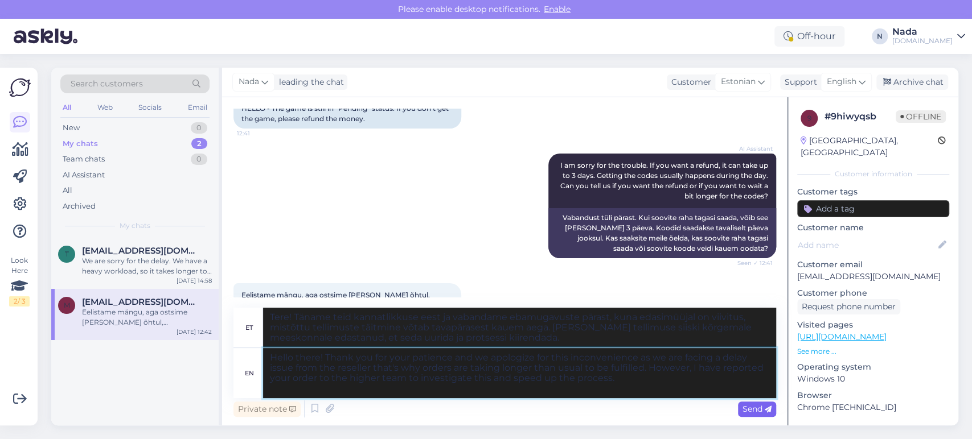
type textarea "Hello there! Thank you for your patience and we apologize for this inconvenienc…"
click at [758, 410] on span "Send" at bounding box center [756, 409] width 29 height 10
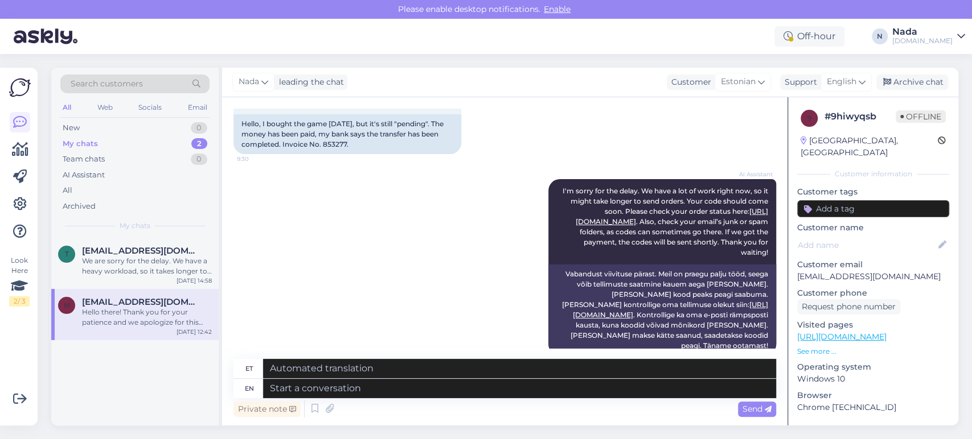
scroll to position [83, 0]
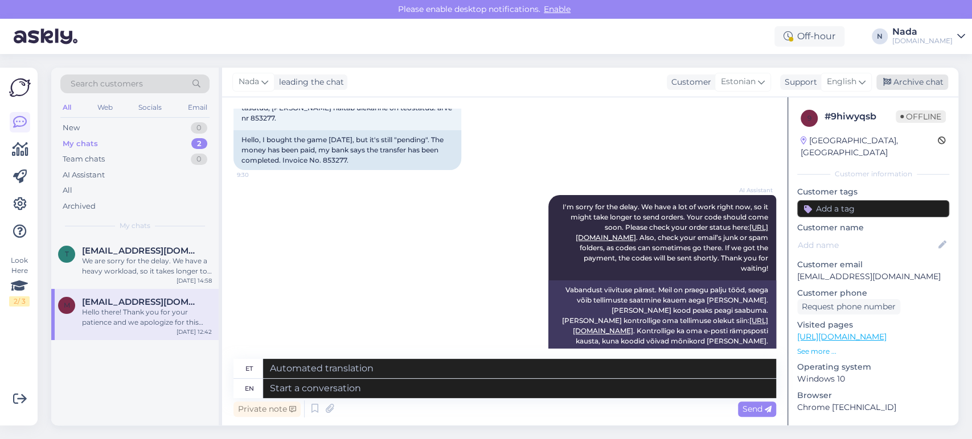
click at [929, 88] on div "Archive chat" at bounding box center [912, 82] width 72 height 15
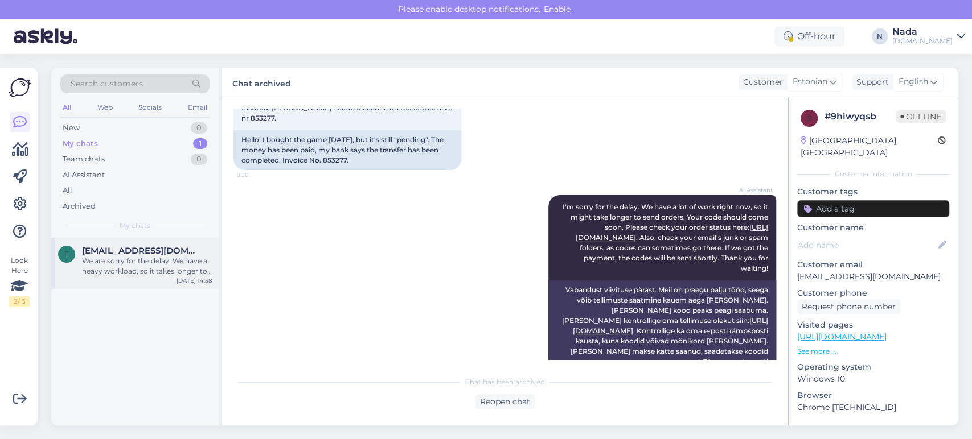
click at [184, 271] on div "We are sorry for the delay. We have a heavy workload, so it takes longer to ful…" at bounding box center [147, 266] width 130 height 20
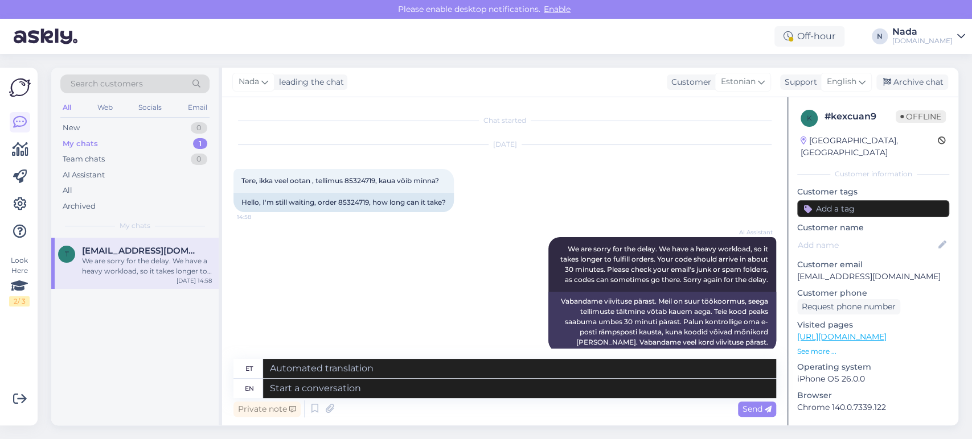
scroll to position [15, 0]
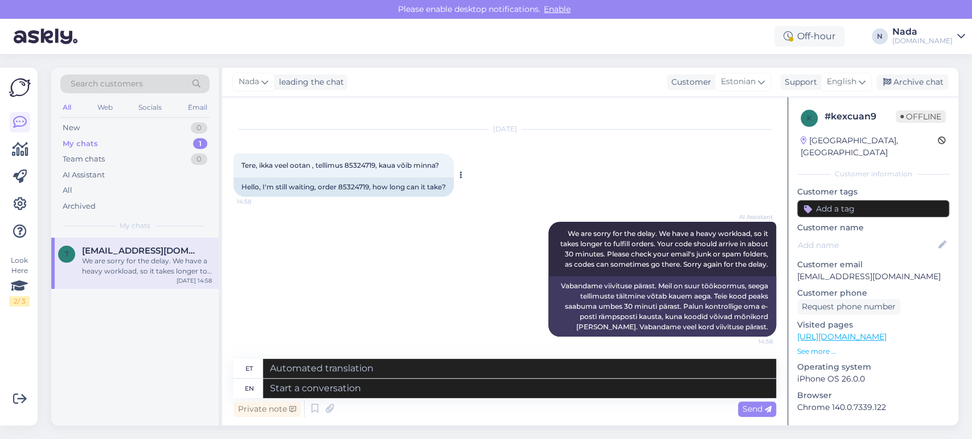
click at [355, 188] on div "Hello, I'm still waiting, order 85324719, how long can it take?" at bounding box center [343, 187] width 220 height 19
copy div "85324719"
click at [470, 386] on textarea at bounding box center [519, 388] width 513 height 19
paste textarea "Thank you for your patience. It looks like your order is completed and emailed …"
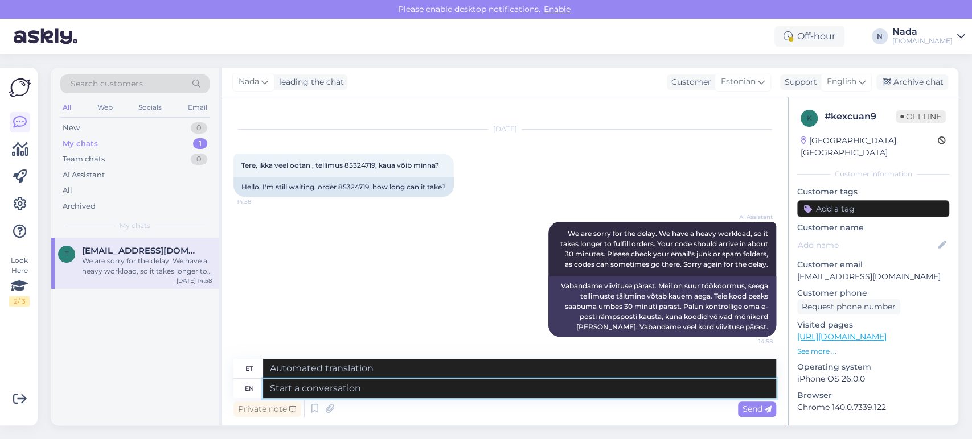
type textarea "Thank you for your patience. It looks like your order is completed and emailed …"
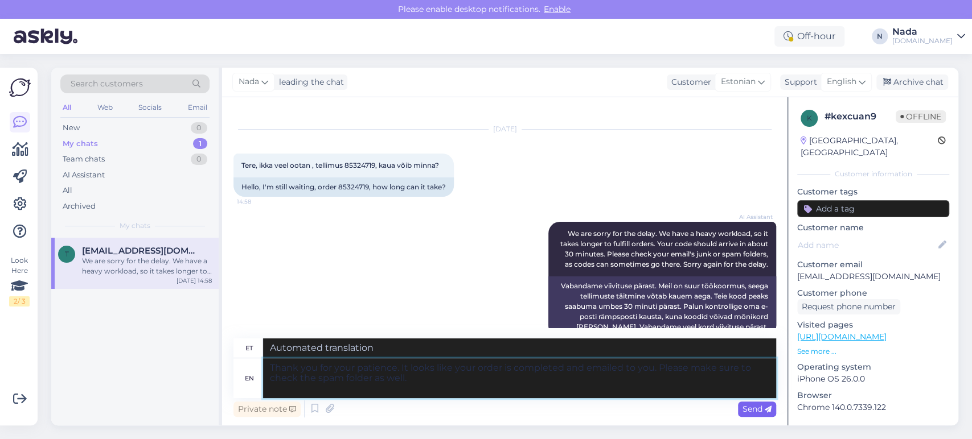
type textarea "Täname kannatlikkuse eest. Paistab, et teie tellimus on esitatud ja teile e-pos…"
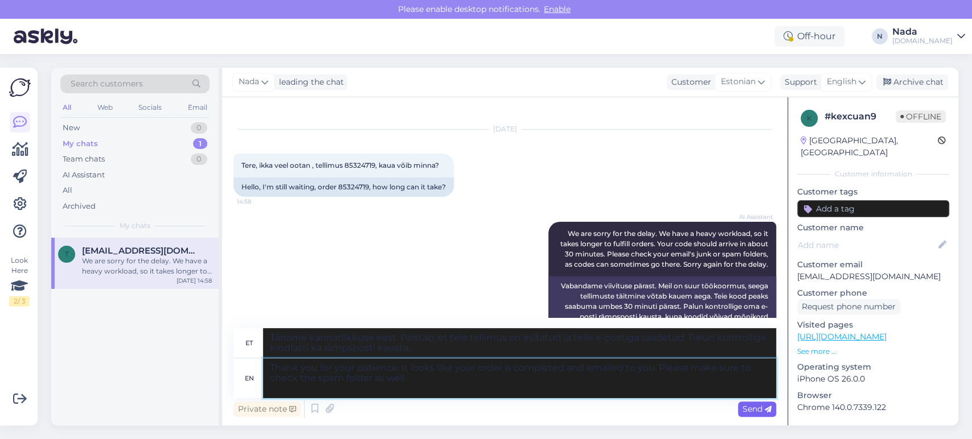
type textarea "Thank you for your patience. It looks like your order is completed and emailed …"
click at [765, 411] on icon at bounding box center [767, 409] width 7 height 7
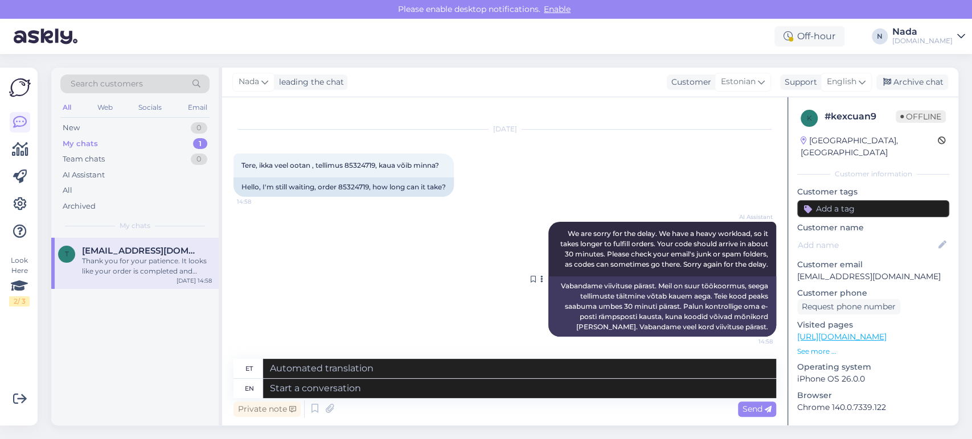
scroll to position [125, 0]
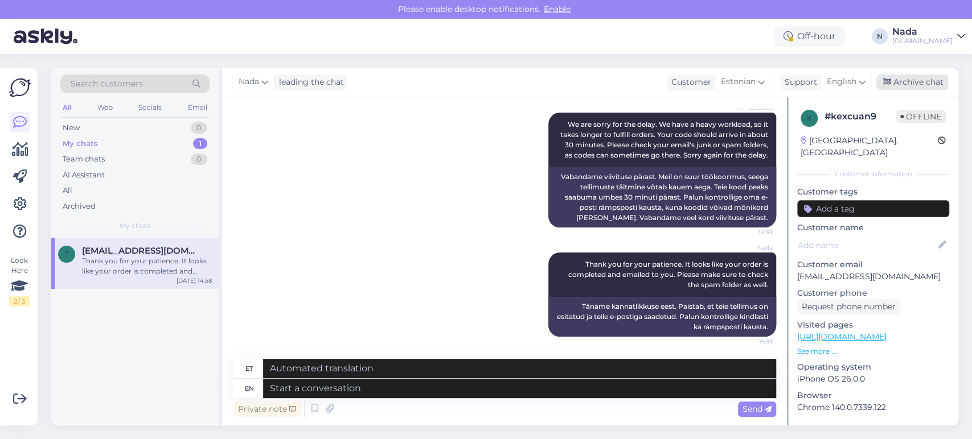
click at [903, 77] on div "Archive chat" at bounding box center [912, 82] width 72 height 15
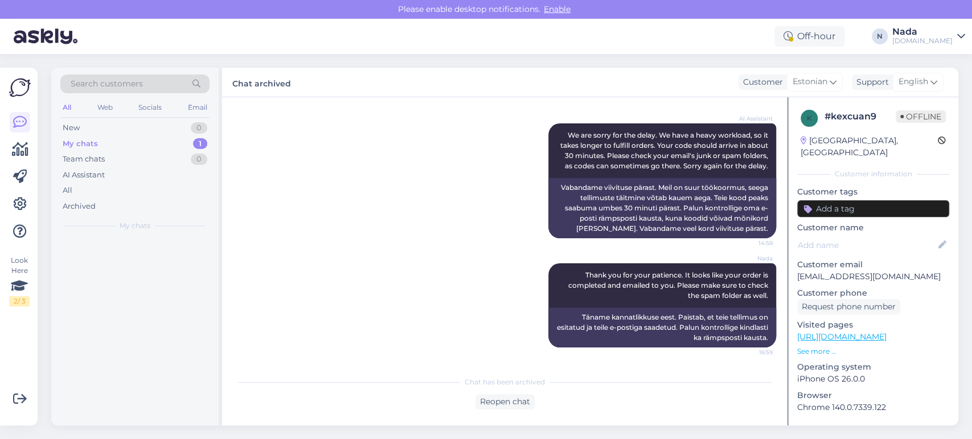
scroll to position [113, 0]
